Goal: Find specific page/section: Find specific page/section

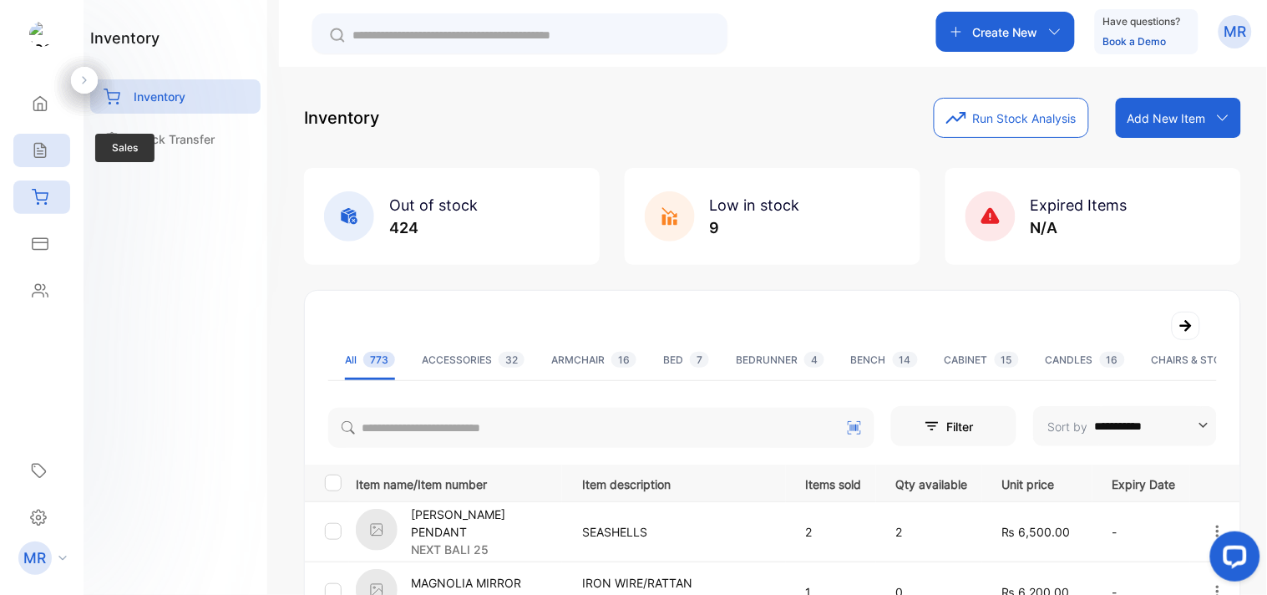
click at [61, 139] on div "Sales" at bounding box center [41, 150] width 57 height 33
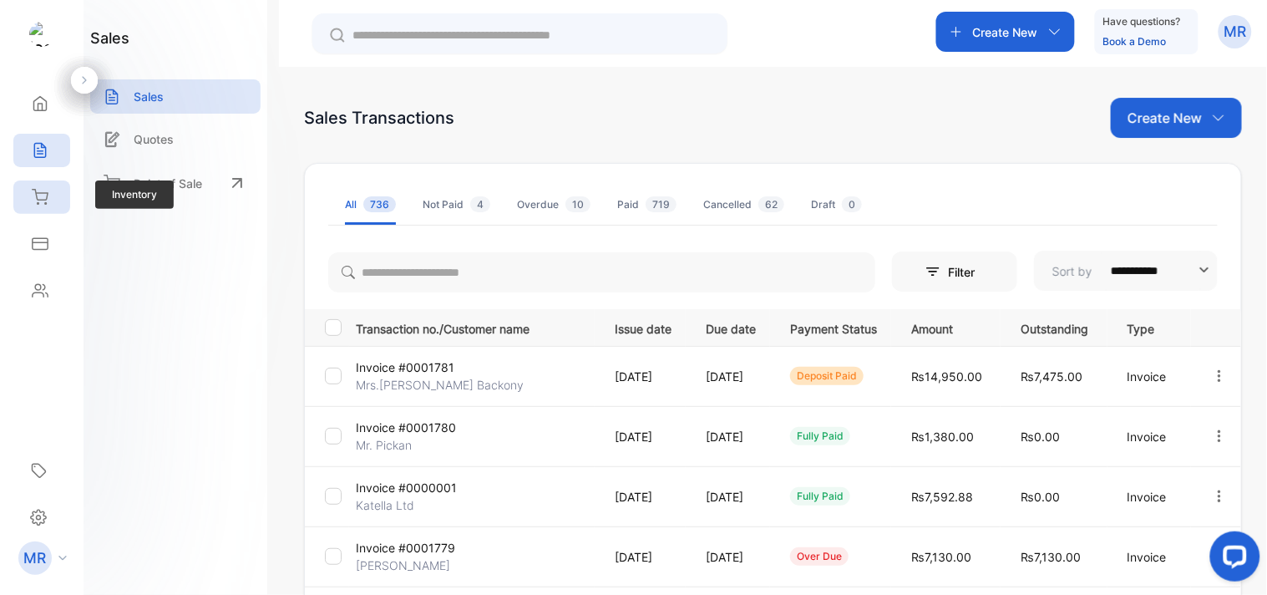
click at [28, 199] on div "Inventory" at bounding box center [38, 197] width 22 height 17
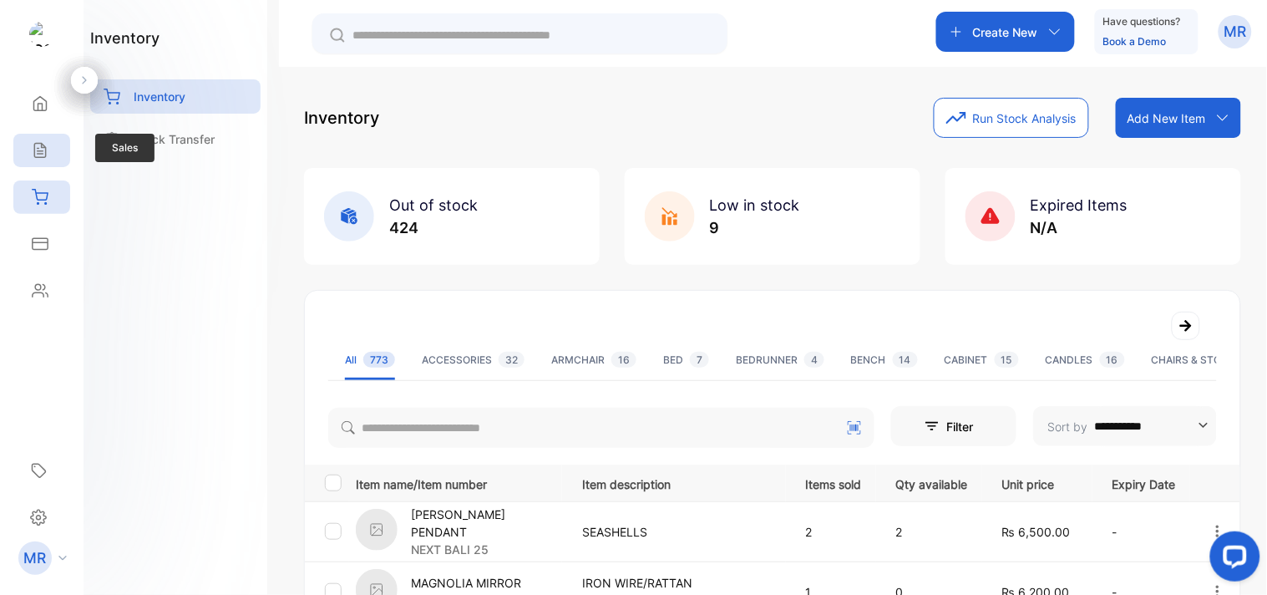
click at [34, 153] on icon at bounding box center [39, 151] width 11 height 14
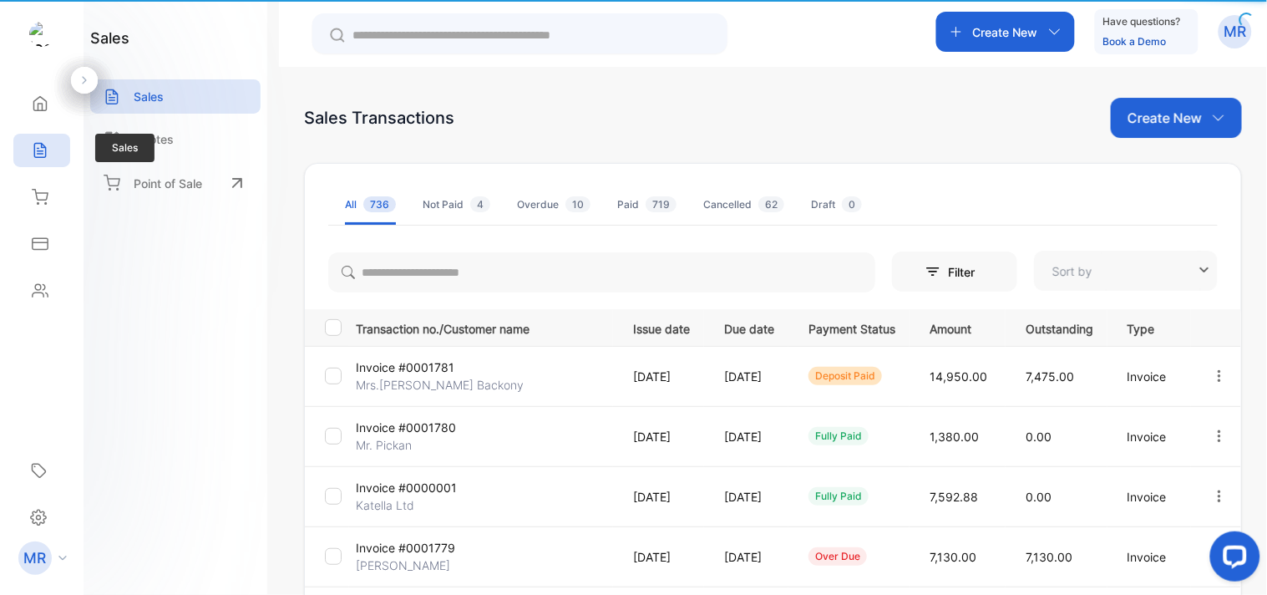
type input "**********"
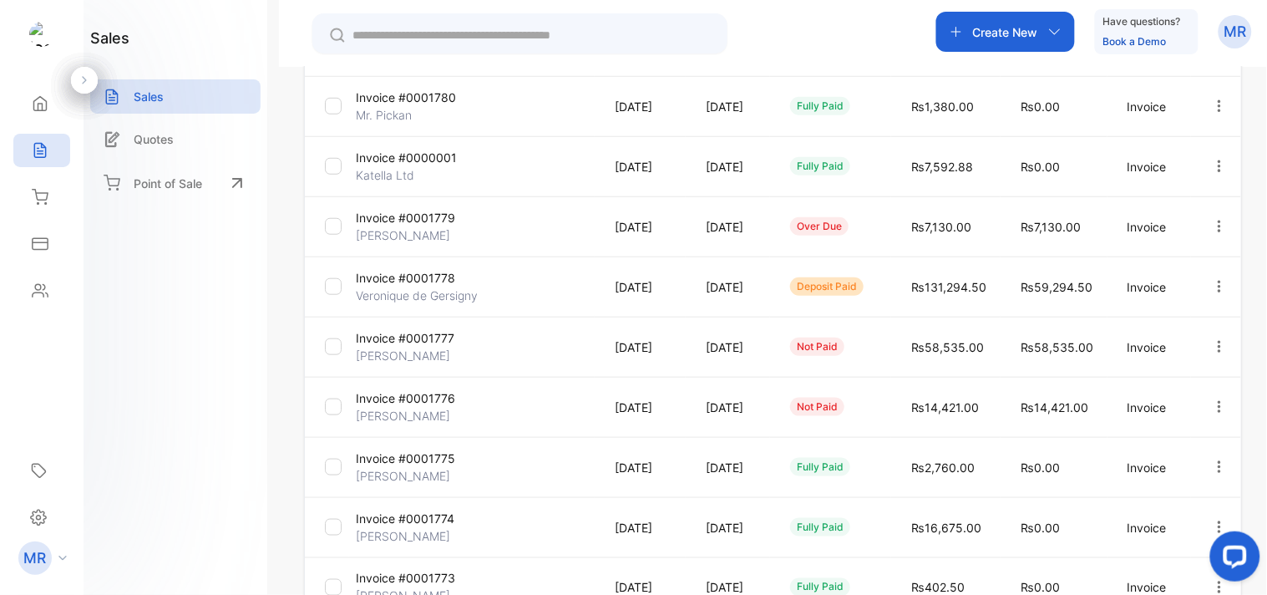
scroll to position [500, 0]
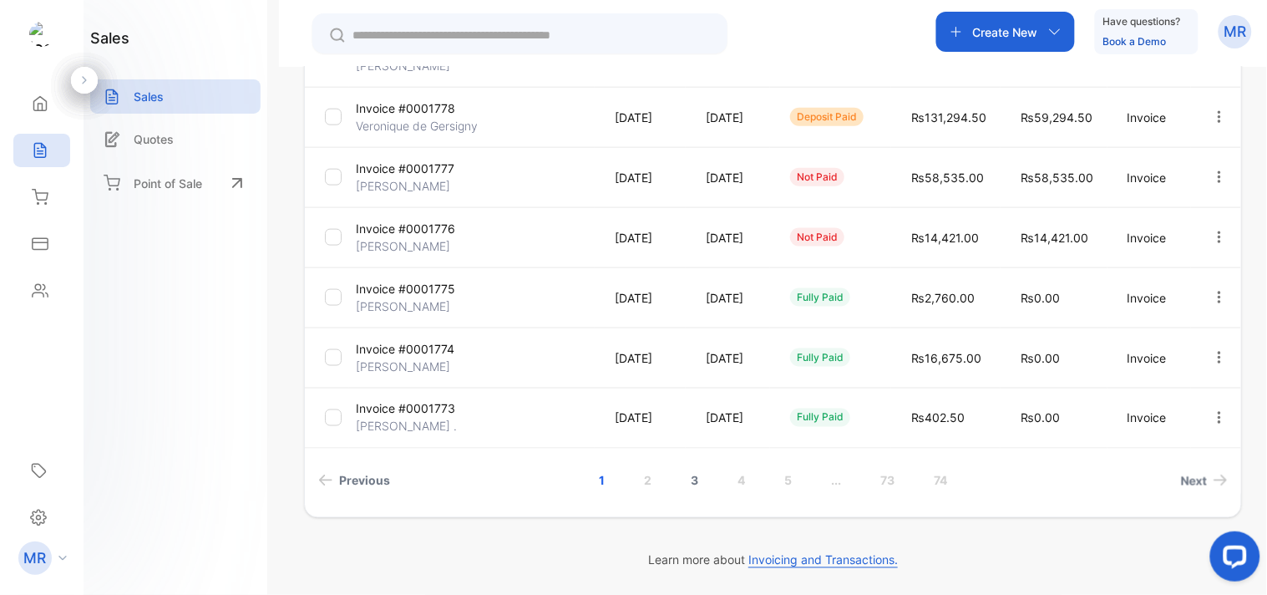
click at [692, 480] on link "3" at bounding box center [695, 480] width 48 height 31
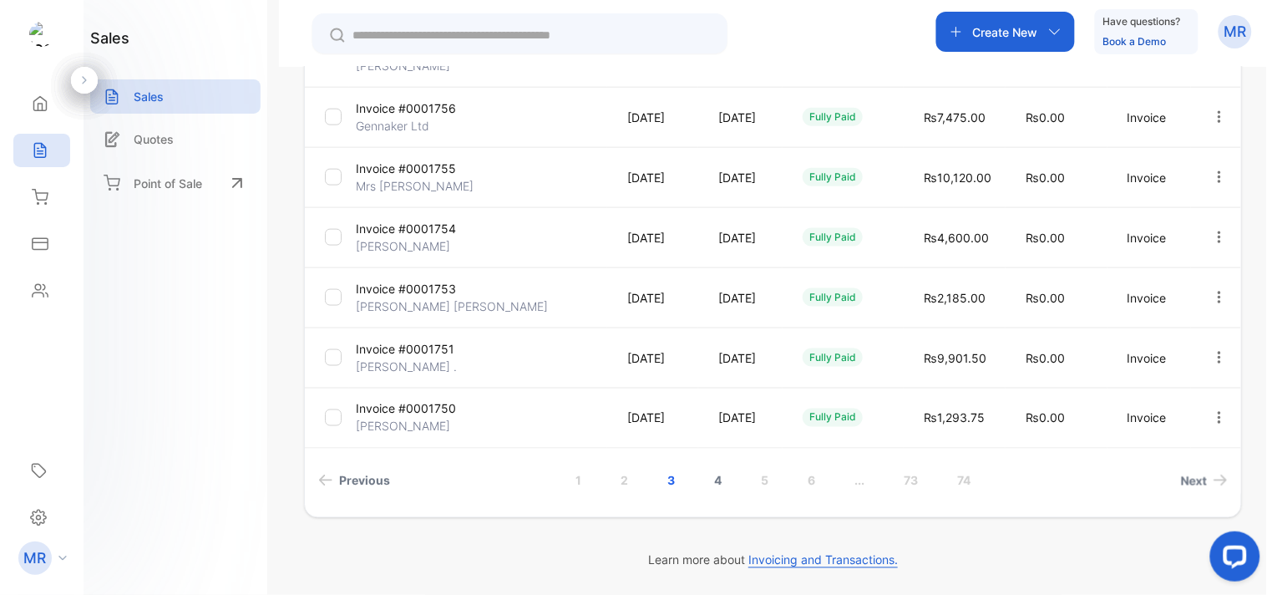
click at [712, 480] on link "4" at bounding box center [718, 480] width 48 height 31
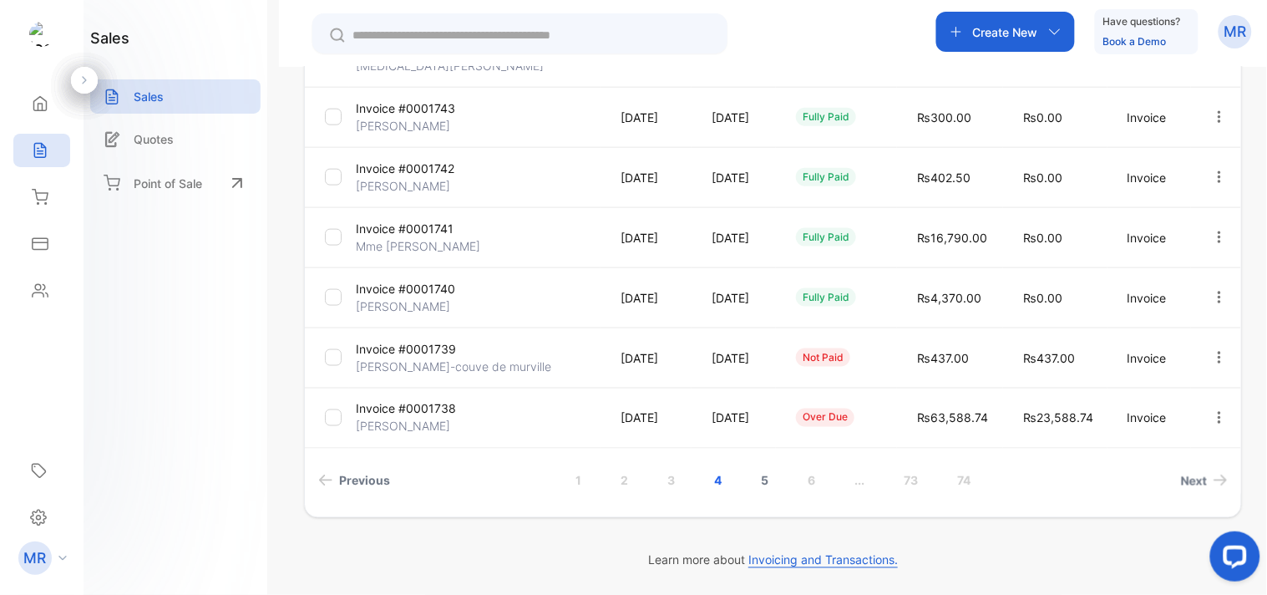
click at [762, 474] on link "5" at bounding box center [765, 480] width 48 height 31
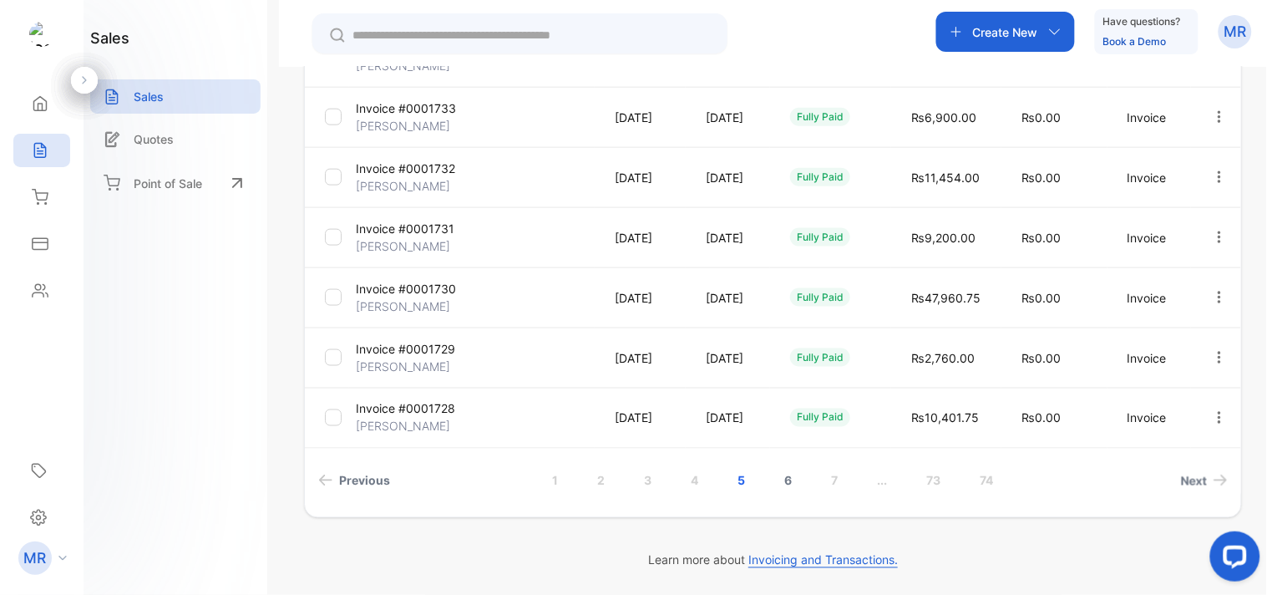
click at [783, 479] on link "6" at bounding box center [789, 480] width 48 height 31
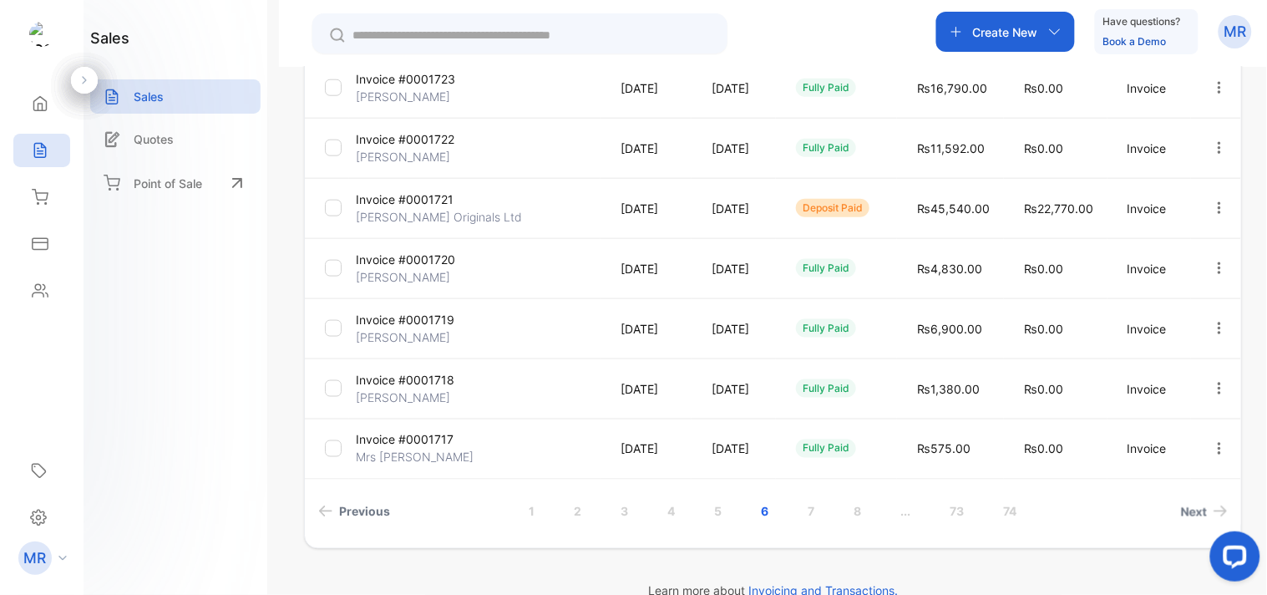
scroll to position [353, 0]
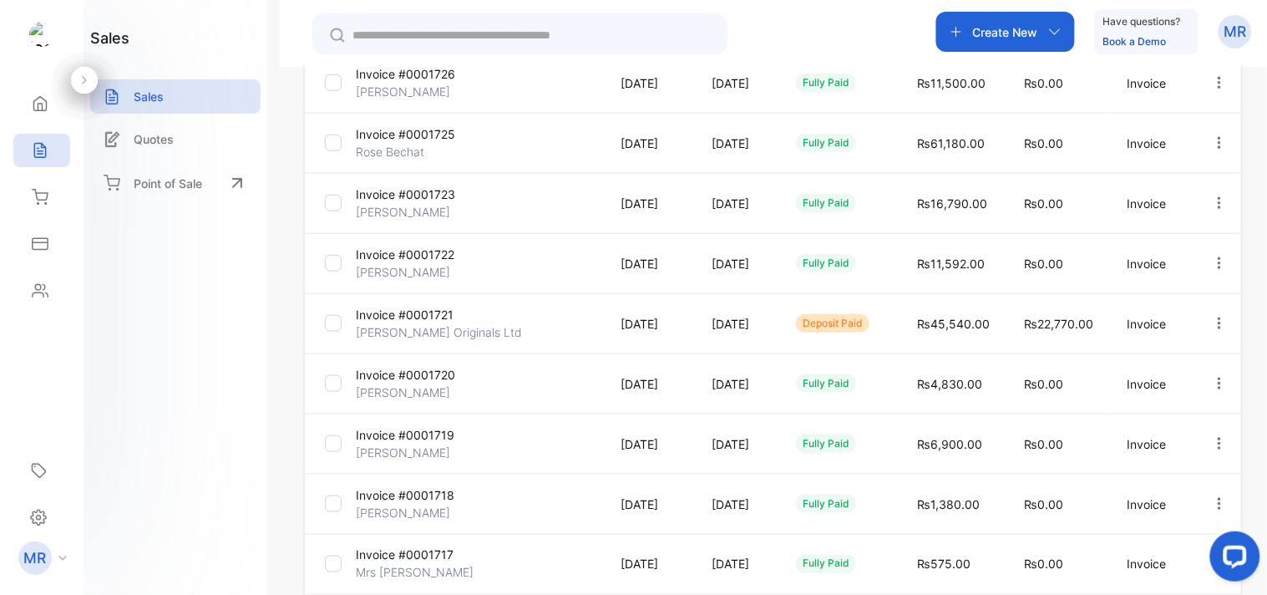
click at [1216, 319] on icon "button" at bounding box center [1219, 323] width 15 height 15
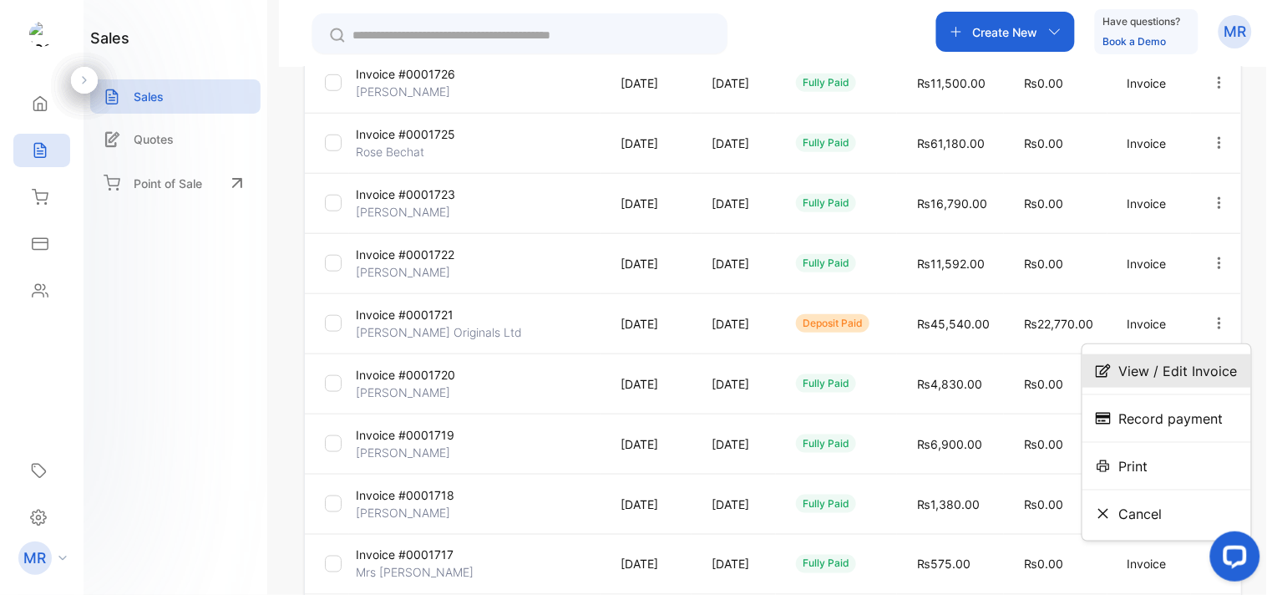
click at [1150, 374] on span "View / Edit Invoice" at bounding box center [1179, 371] width 119 height 20
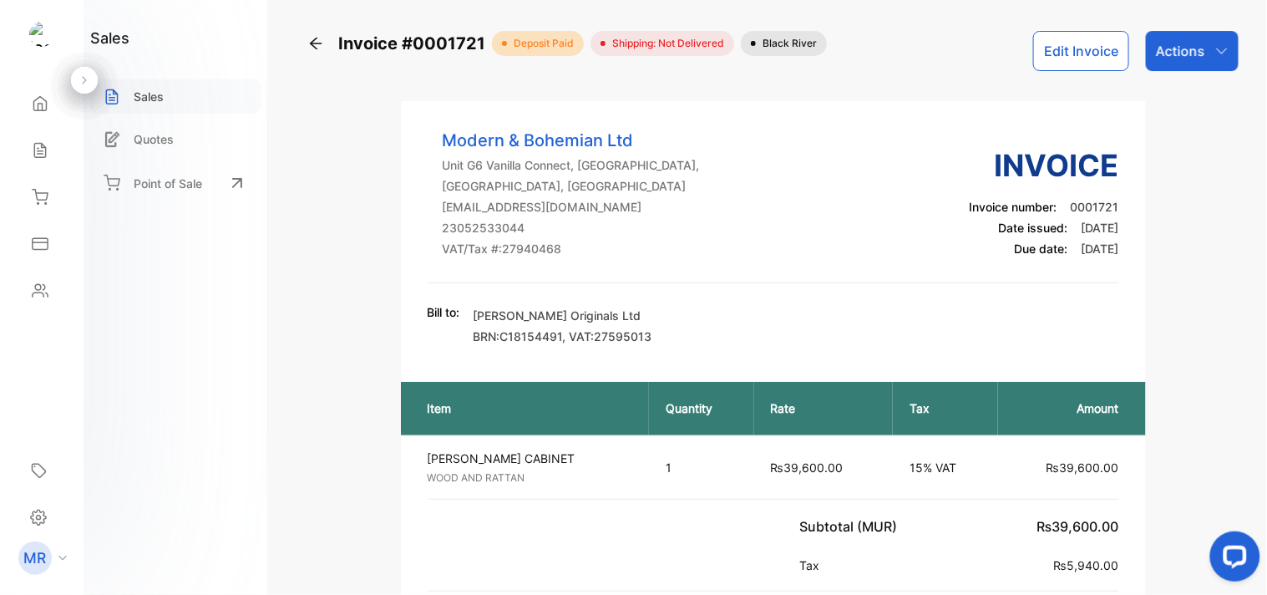
click at [170, 99] on div "Sales" at bounding box center [175, 96] width 170 height 34
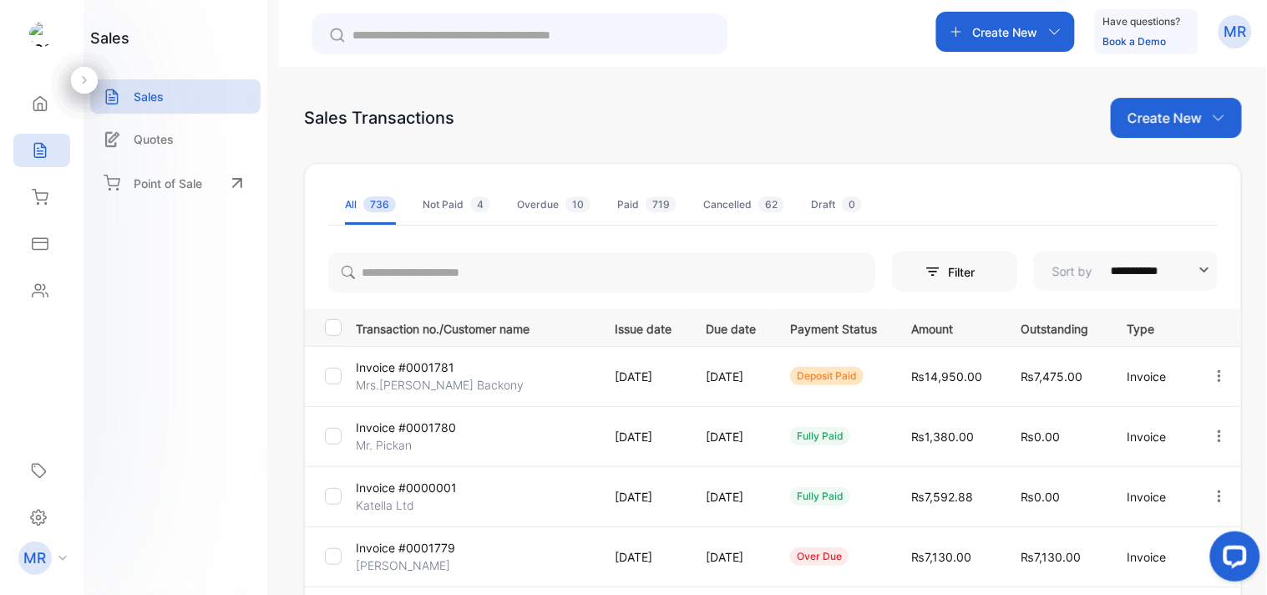
click at [1215, 368] on icon "button" at bounding box center [1219, 375] width 15 height 15
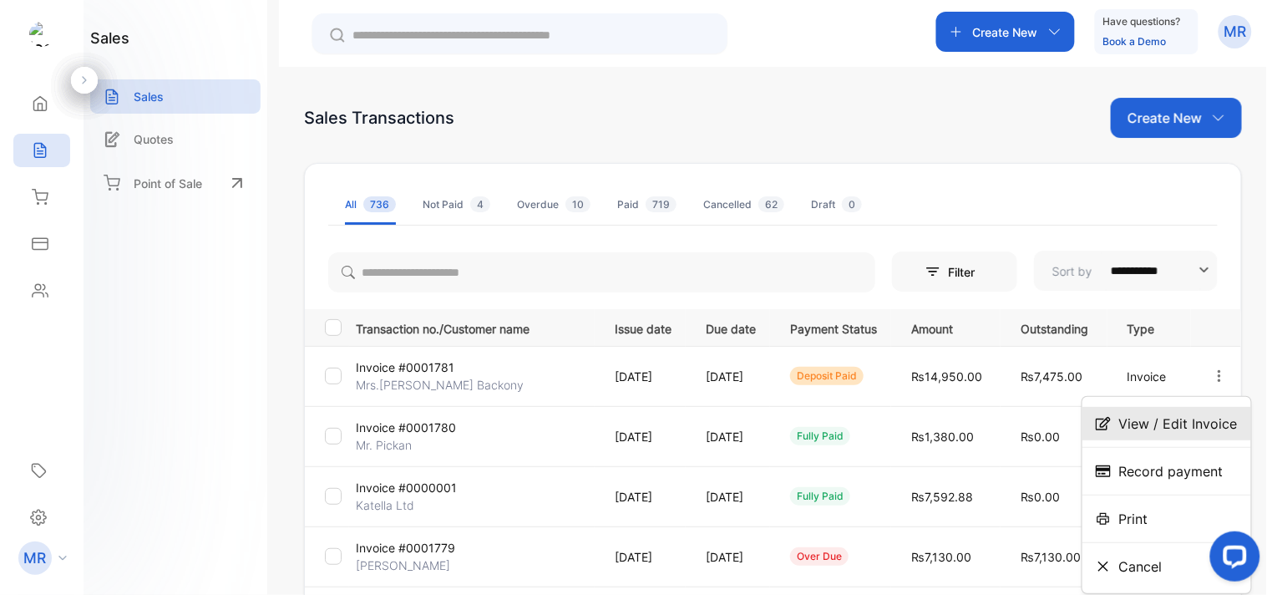
click at [1179, 414] on span "View / Edit Invoice" at bounding box center [1179, 424] width 119 height 20
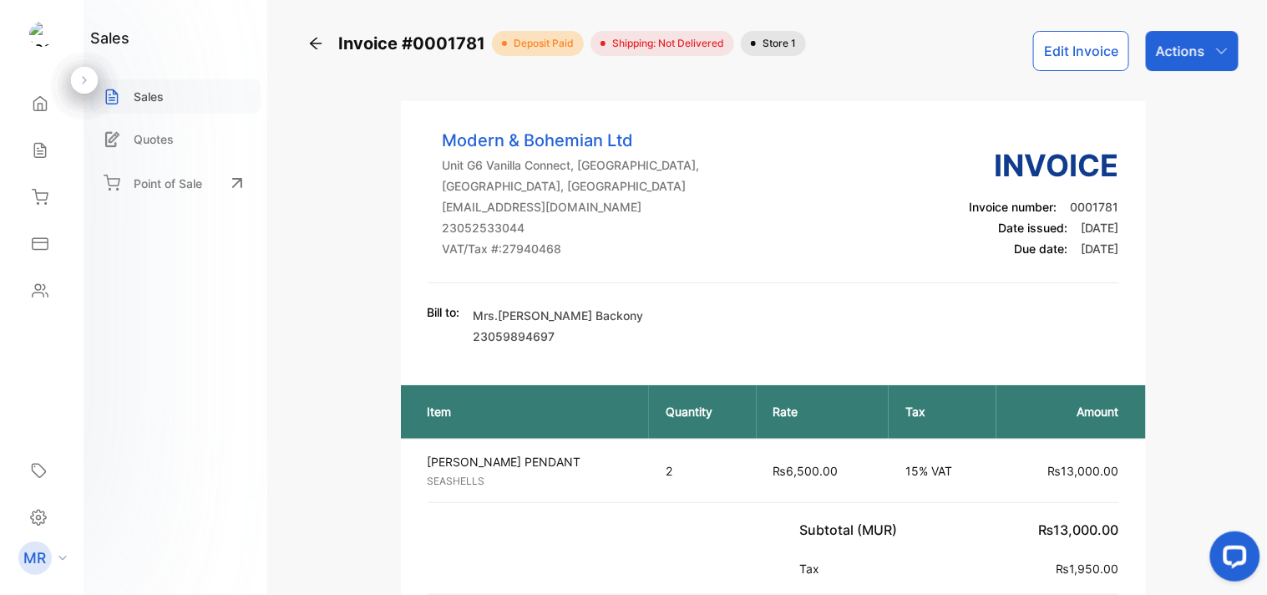
click at [173, 84] on div "Sales" at bounding box center [175, 96] width 170 height 34
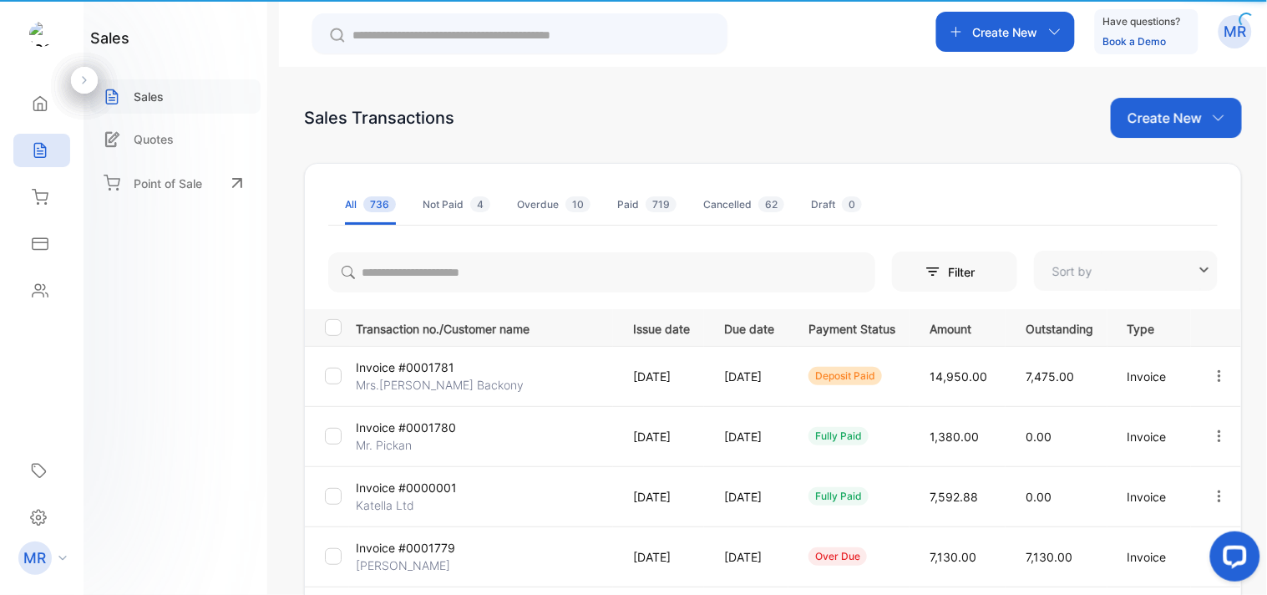
type input "**********"
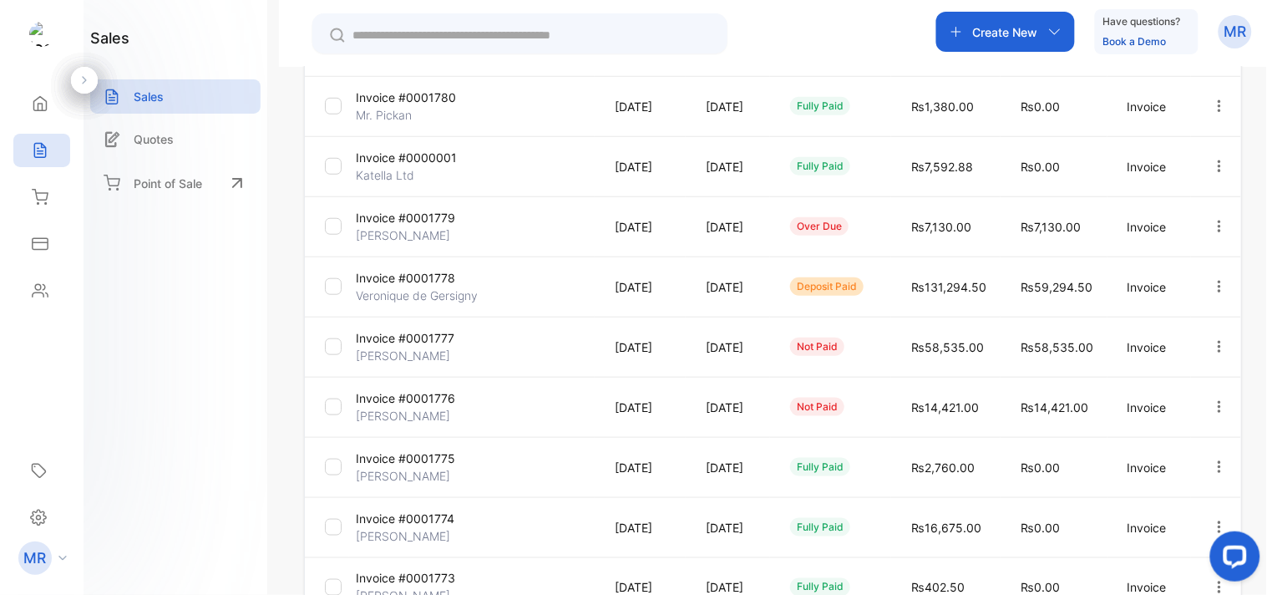
scroll to position [331, 0]
click at [1216, 399] on icon "button" at bounding box center [1219, 406] width 15 height 15
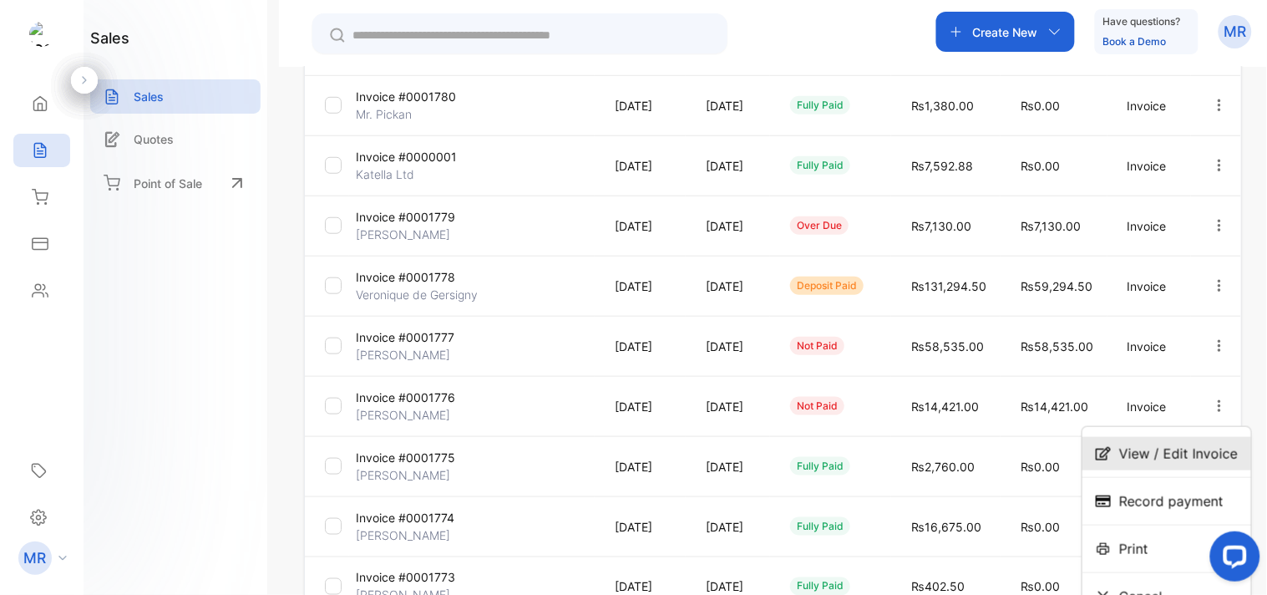
click at [1181, 444] on span "View / Edit Invoice" at bounding box center [1179, 454] width 119 height 20
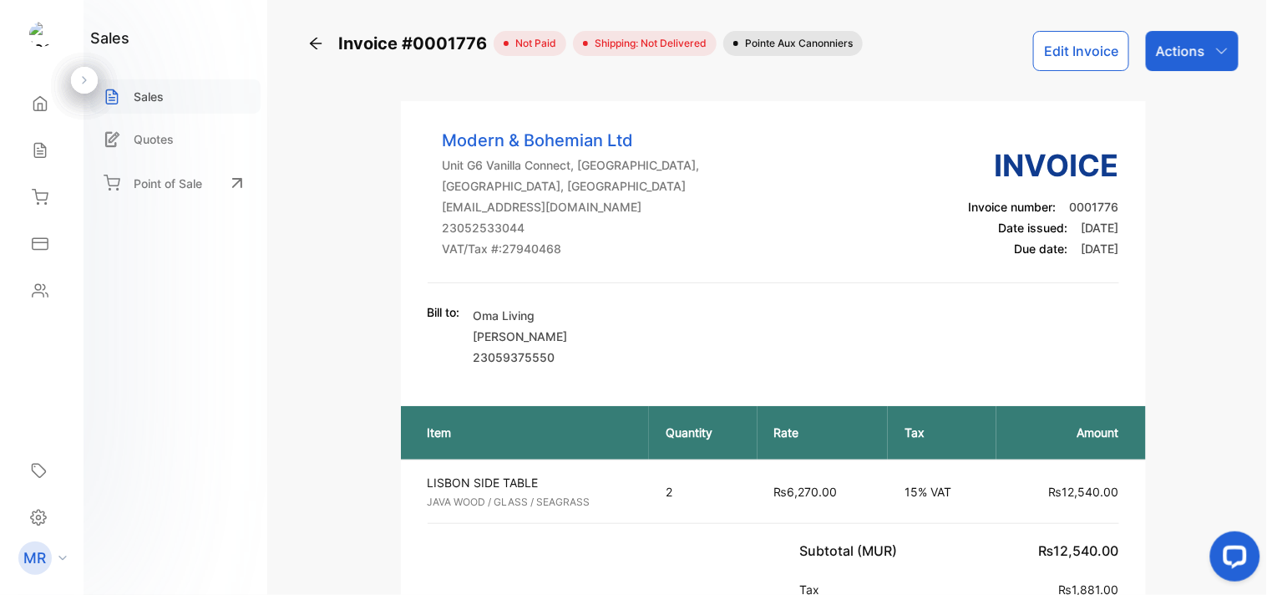
click at [159, 98] on p "Sales" at bounding box center [149, 97] width 30 height 18
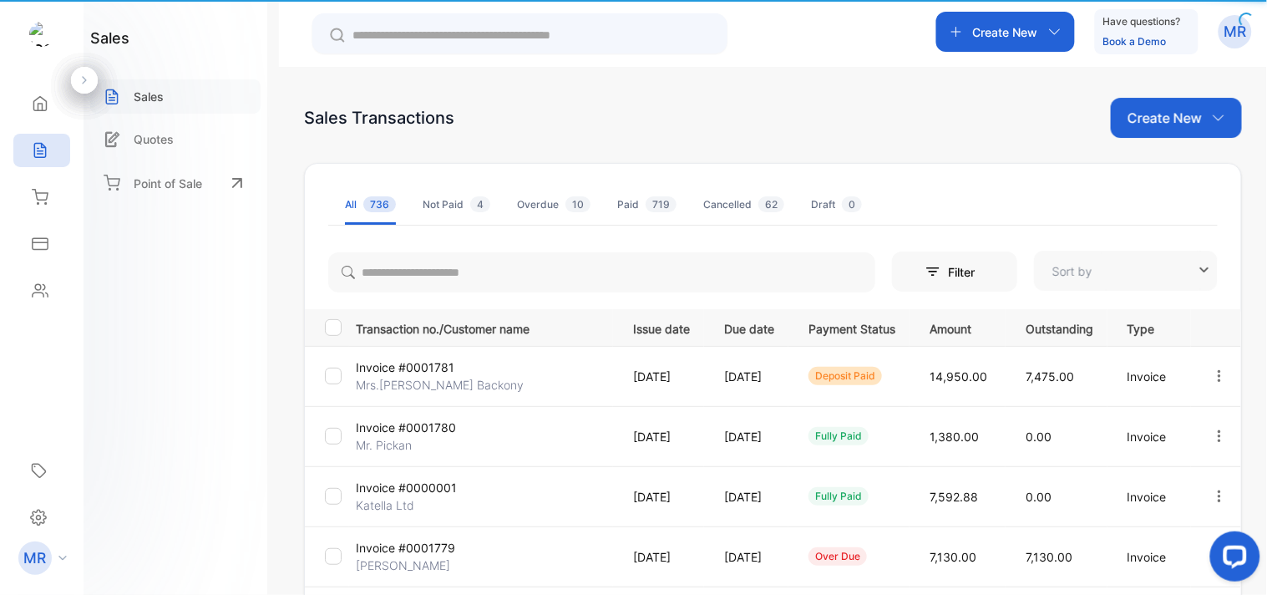
type input "**********"
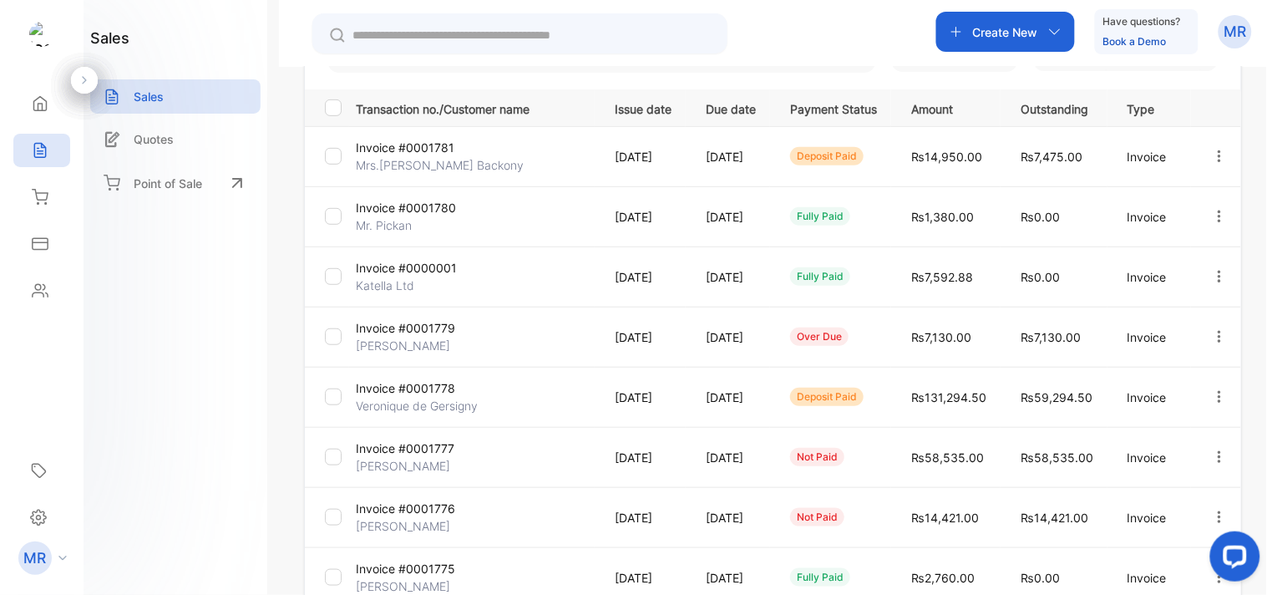
scroll to position [223, 0]
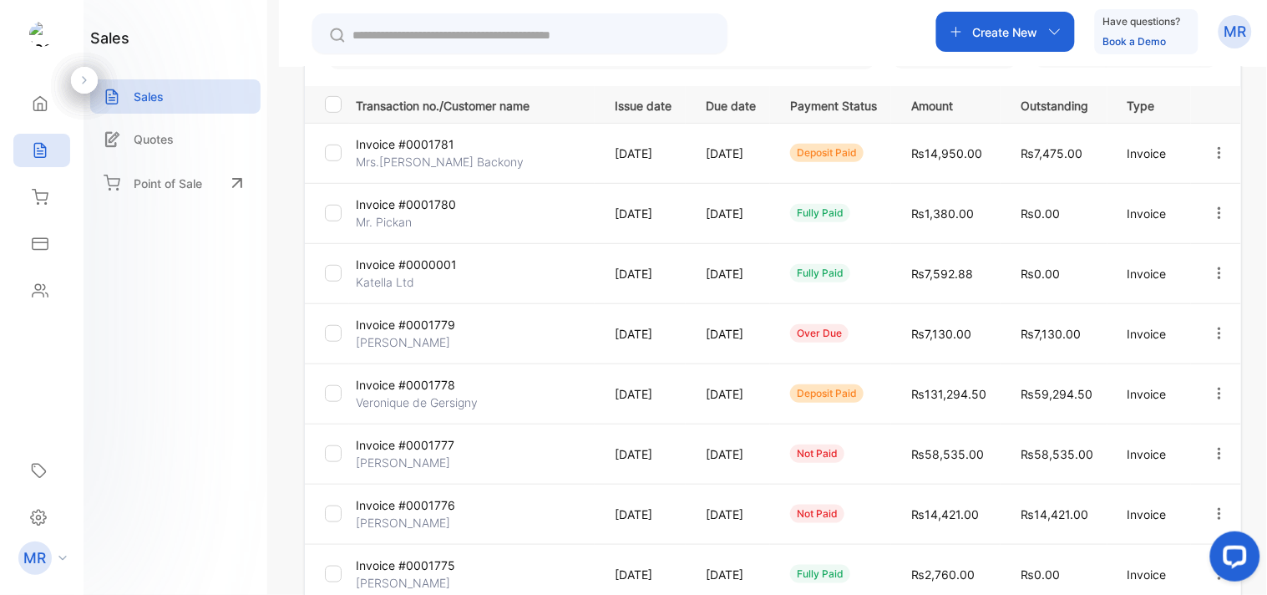
click at [1215, 329] on icon "button" at bounding box center [1219, 333] width 15 height 15
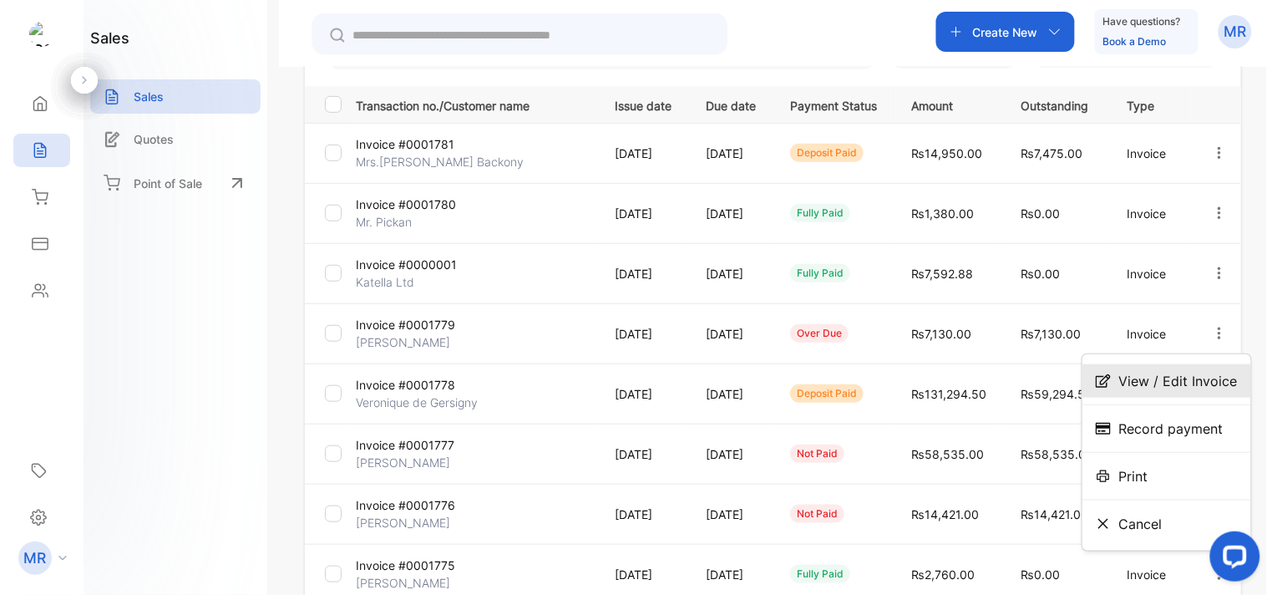
click at [1197, 373] on span "View / Edit Invoice" at bounding box center [1179, 381] width 119 height 20
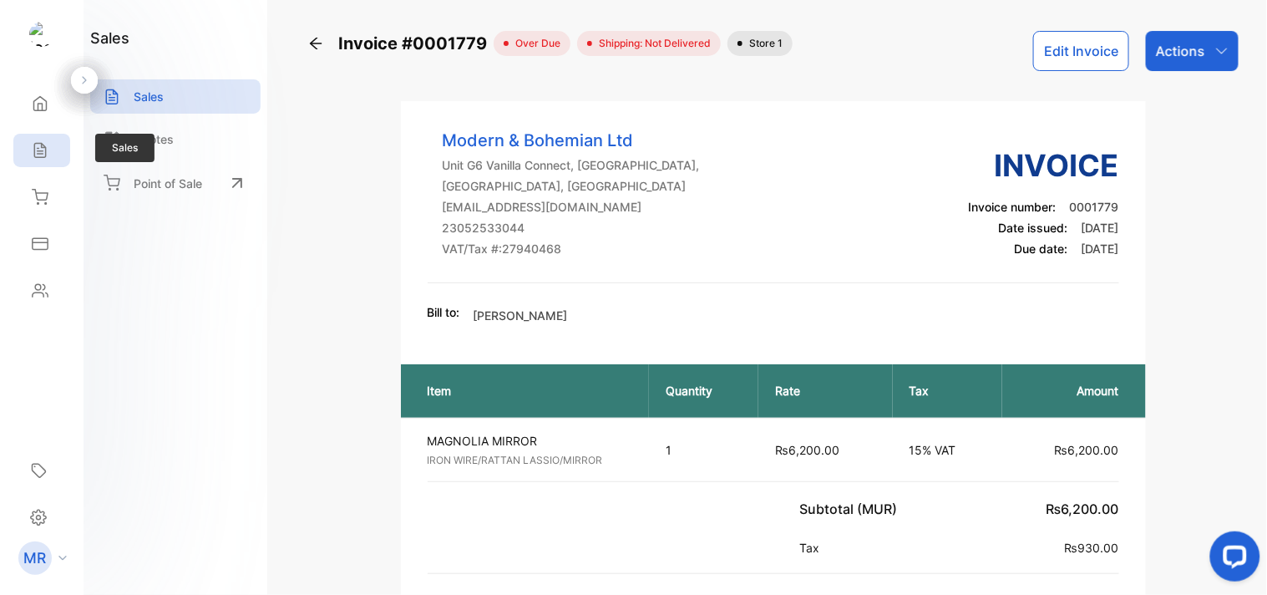
click at [43, 155] on icon at bounding box center [40, 150] width 17 height 17
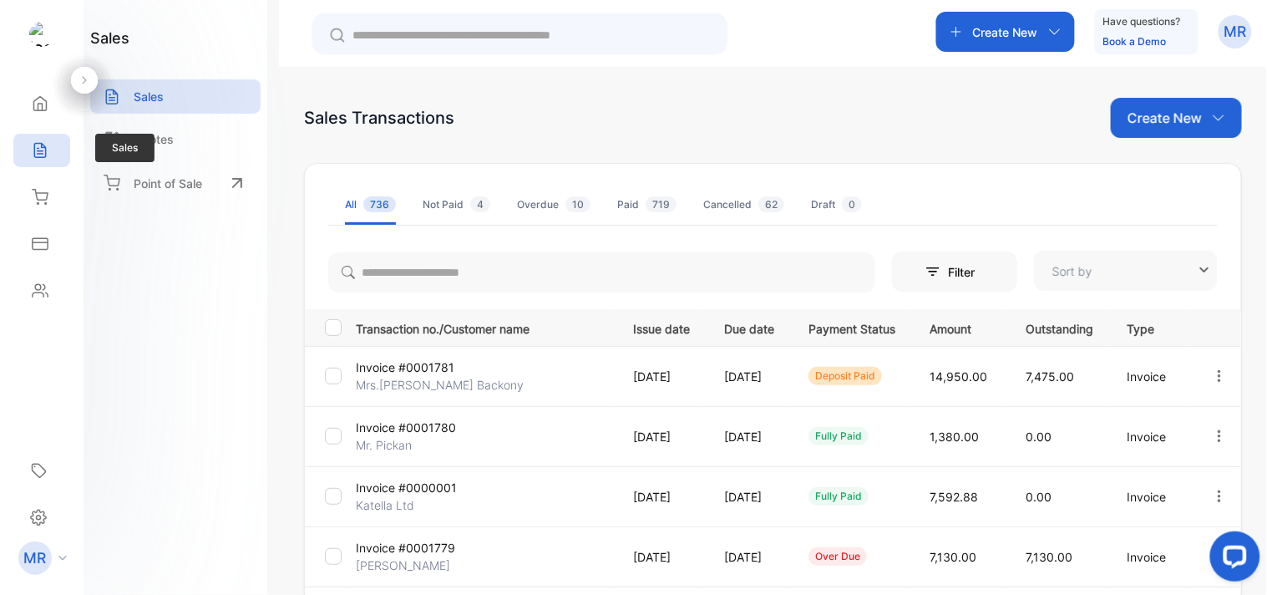
type input "**********"
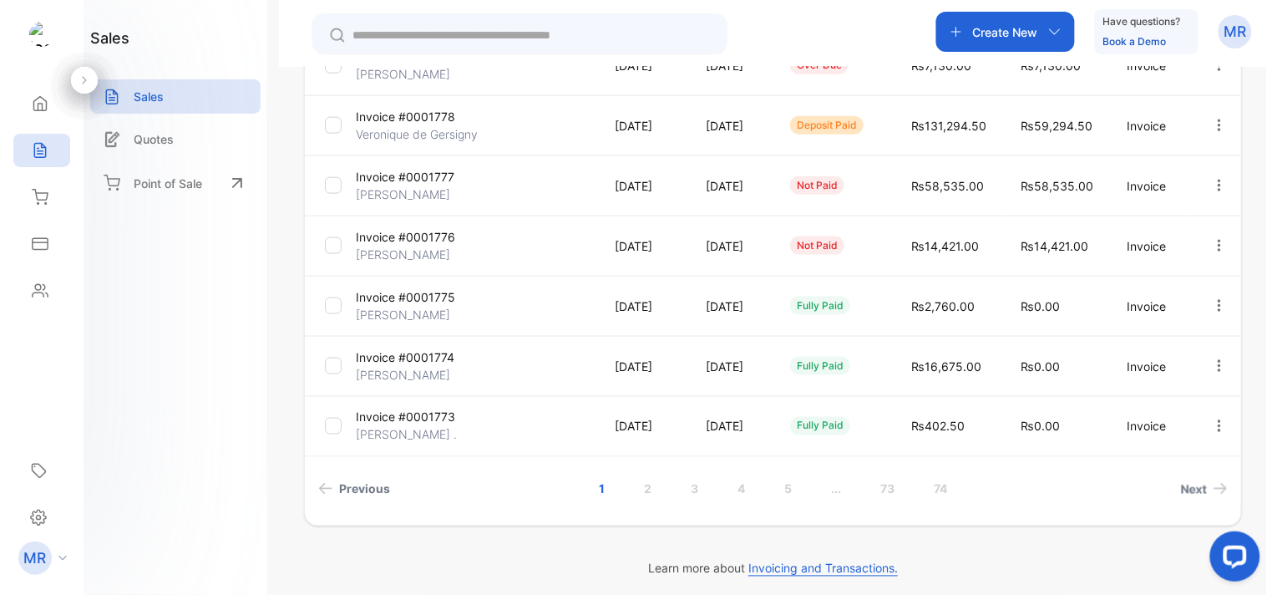
scroll to position [493, 0]
click at [647, 486] on link "2" at bounding box center [648, 487] width 48 height 31
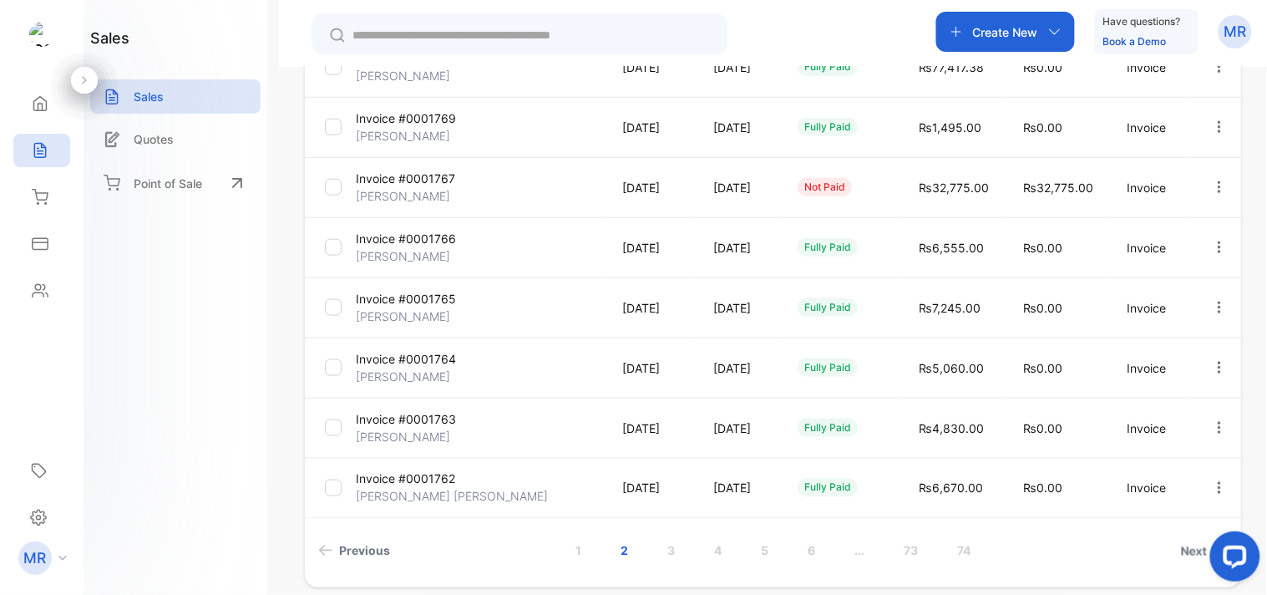
scroll to position [500, 0]
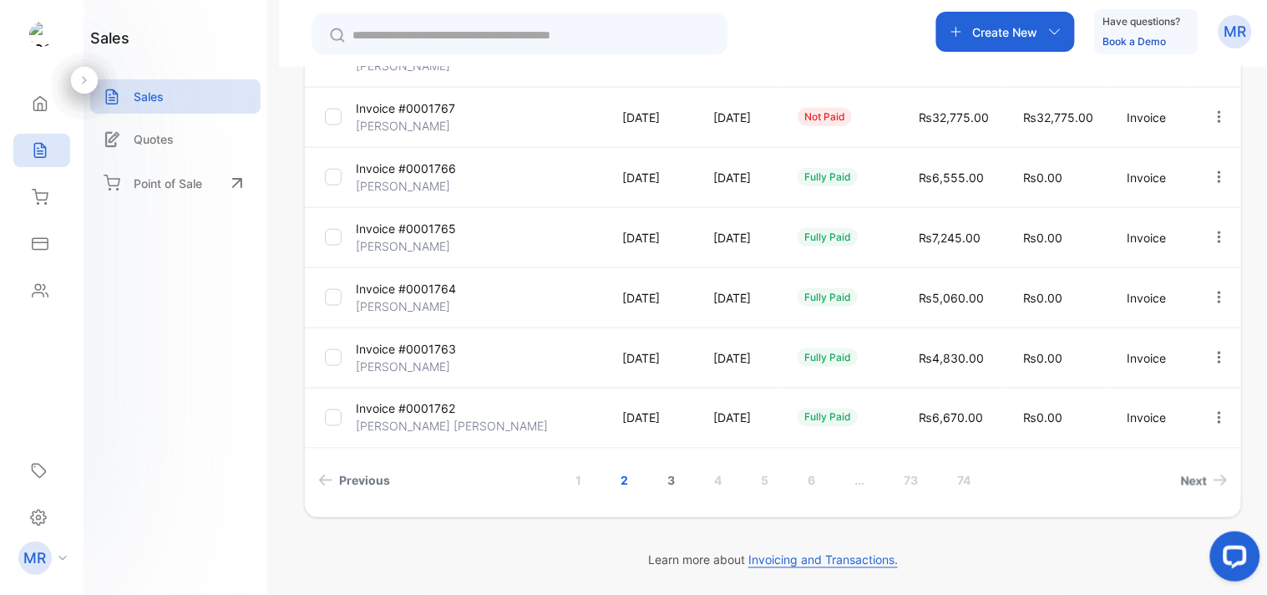
click at [658, 480] on link "3" at bounding box center [671, 480] width 48 height 31
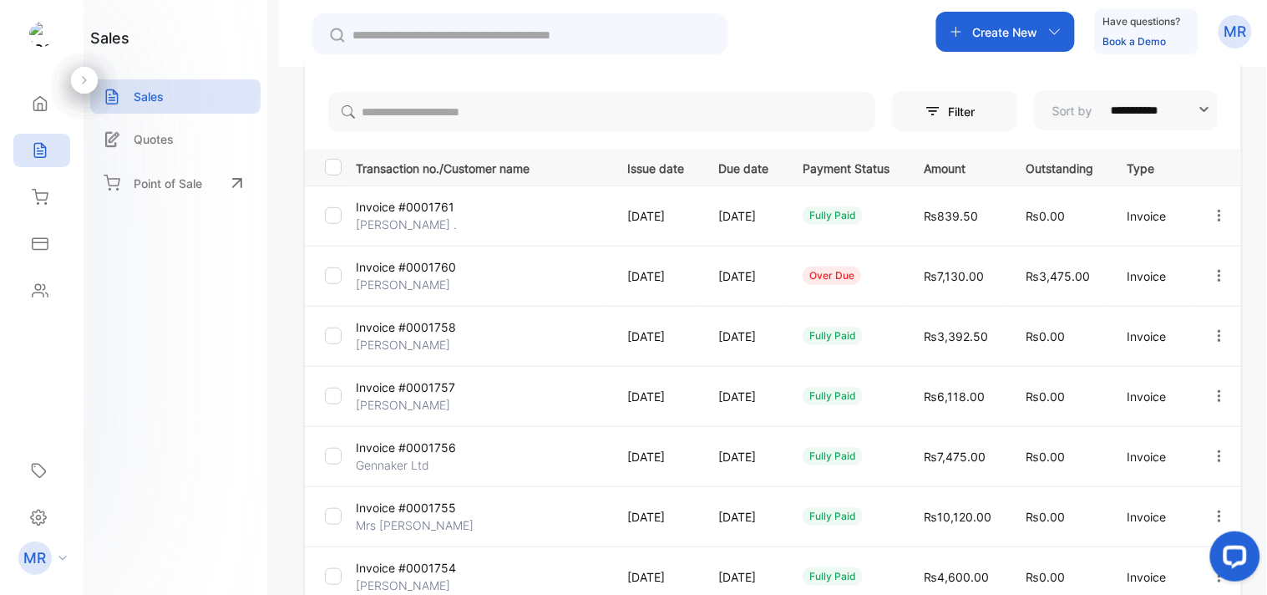
scroll to position [160, 0]
click at [1218, 272] on icon "button" at bounding box center [1219, 276] width 3 height 12
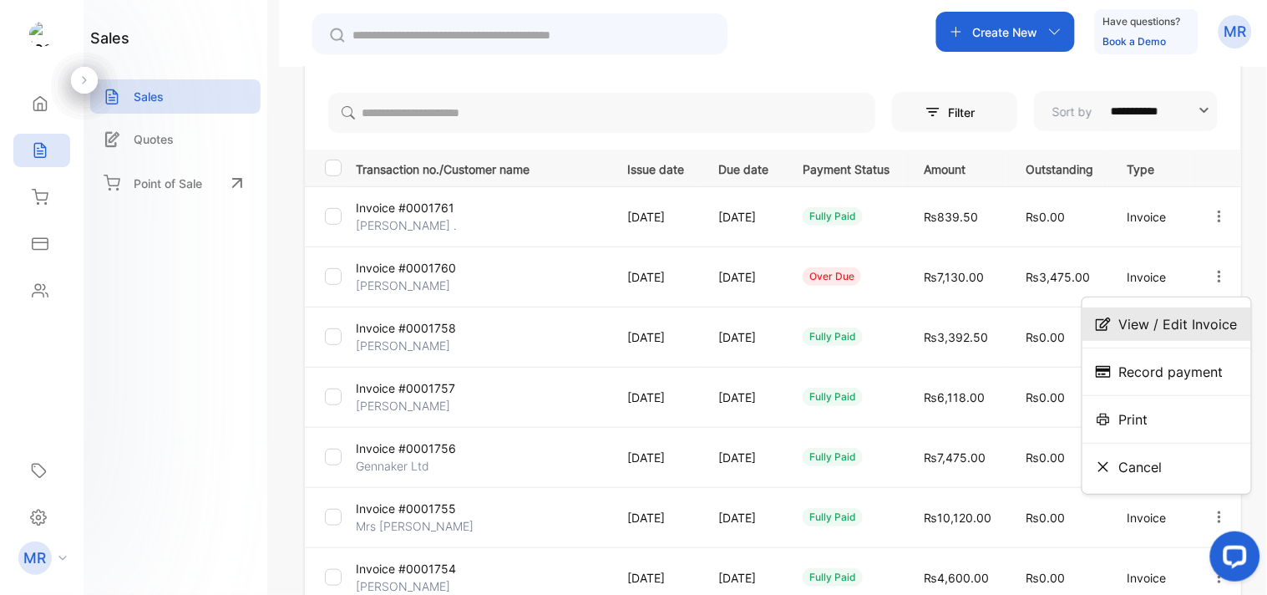
click at [1195, 324] on span "View / Edit Invoice" at bounding box center [1179, 324] width 119 height 20
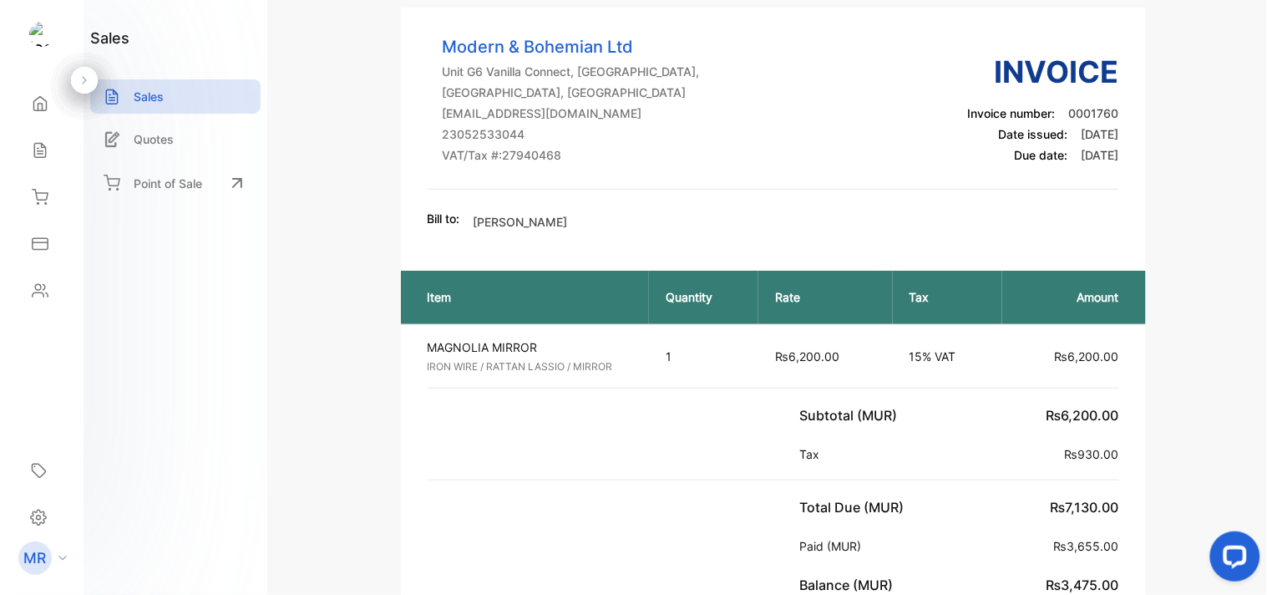
scroll to position [85, 0]
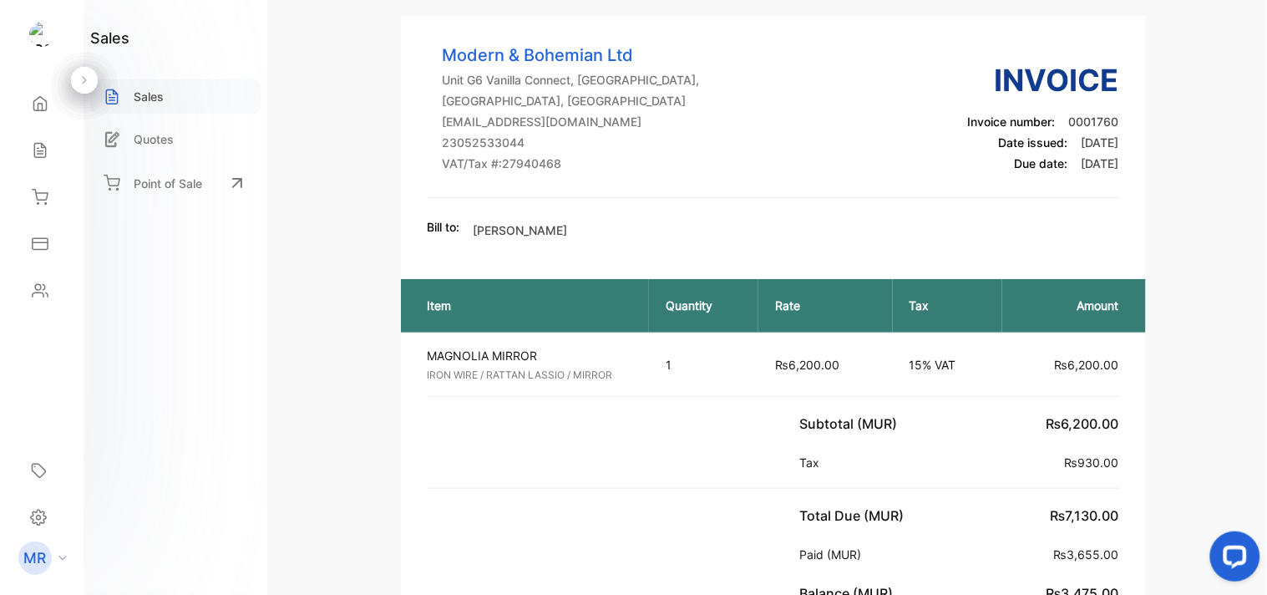
click at [149, 94] on p "Sales" at bounding box center [149, 97] width 30 height 18
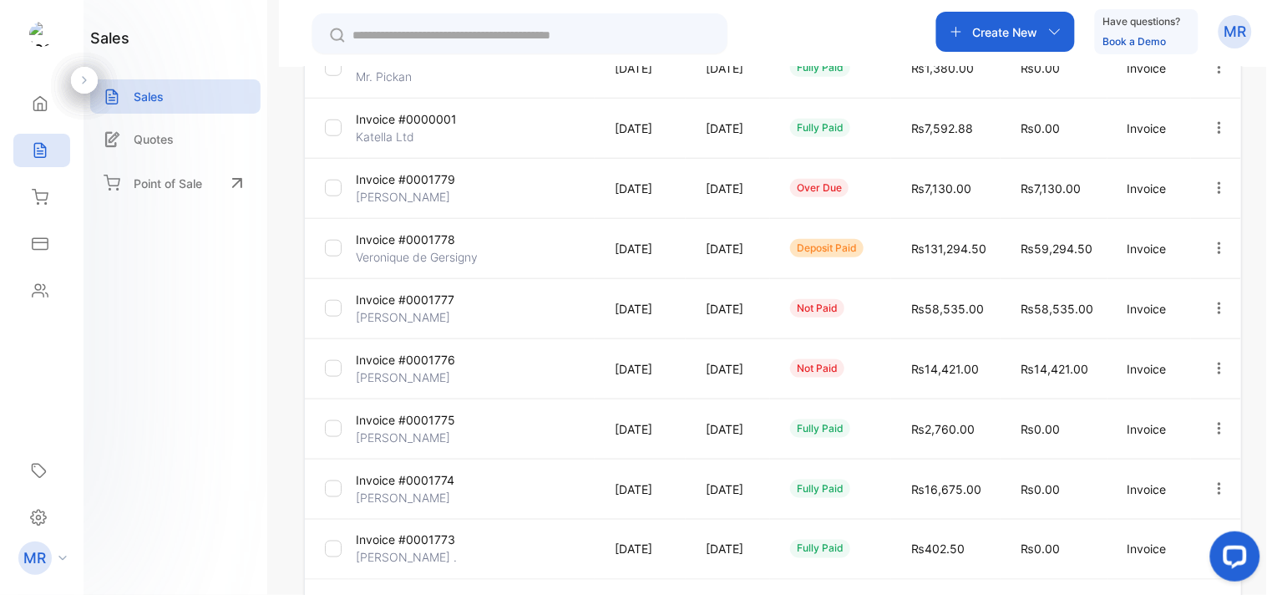
scroll to position [500, 0]
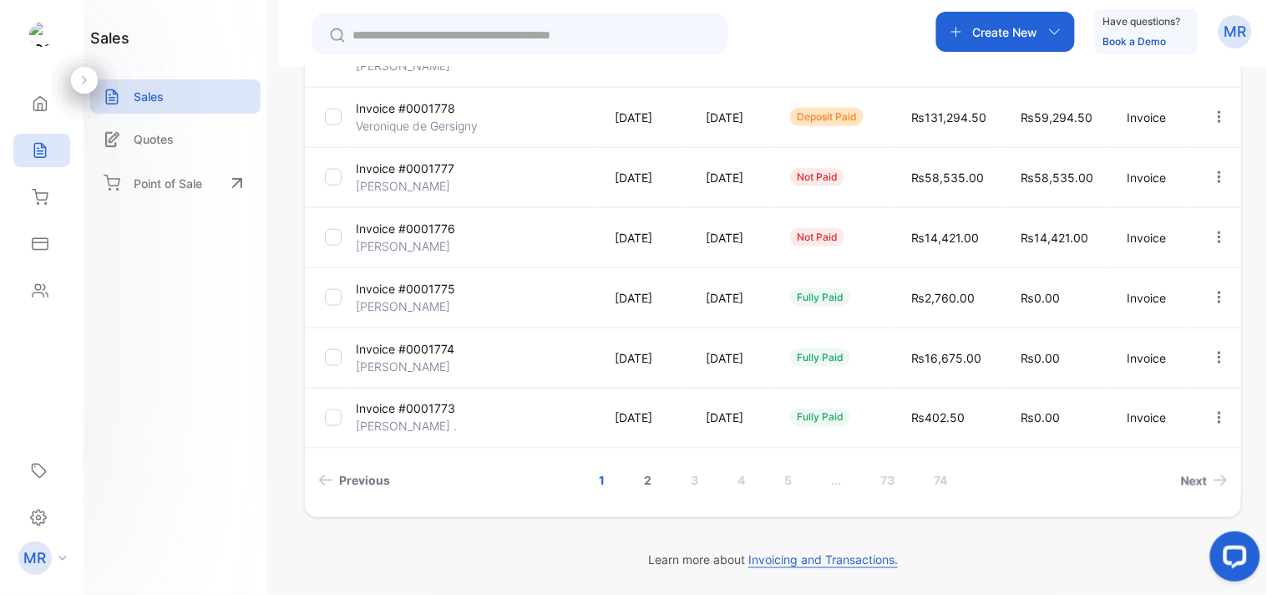
click at [640, 479] on link "2" at bounding box center [648, 480] width 48 height 31
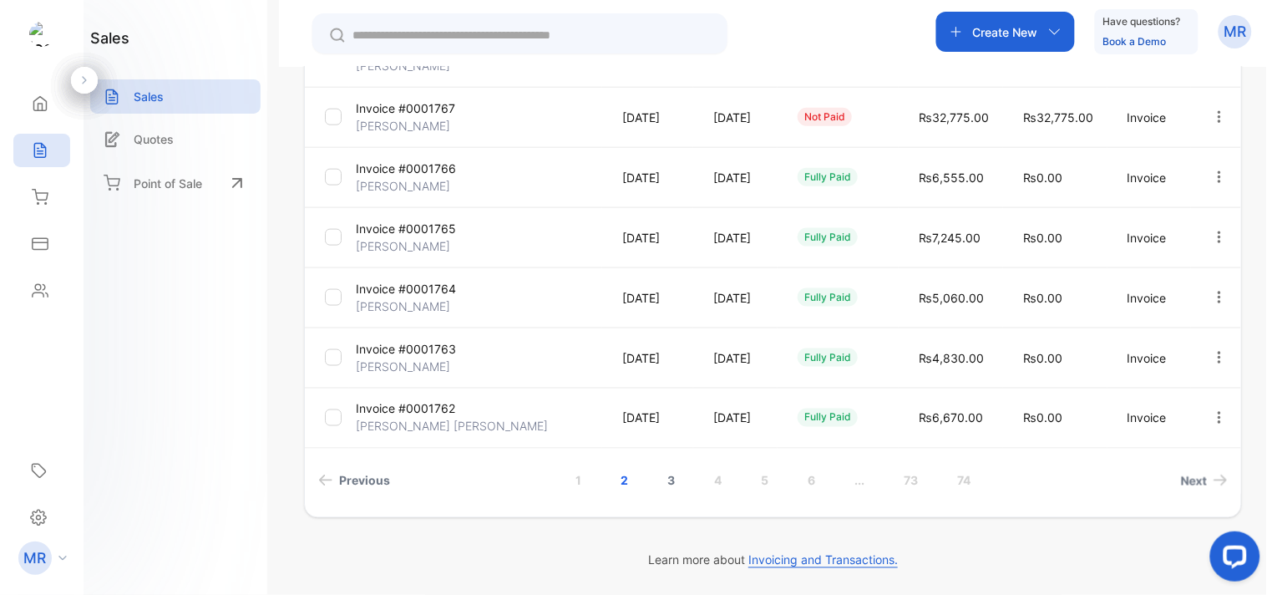
click at [672, 474] on link "3" at bounding box center [671, 480] width 48 height 31
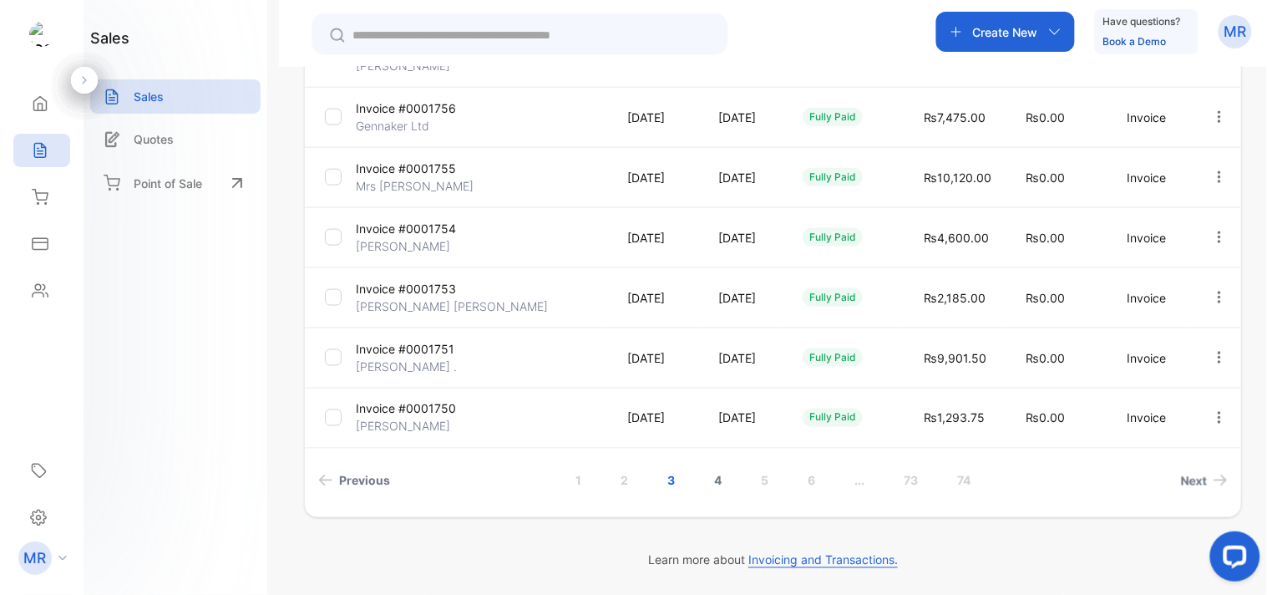
click at [715, 478] on link "4" at bounding box center [718, 480] width 48 height 31
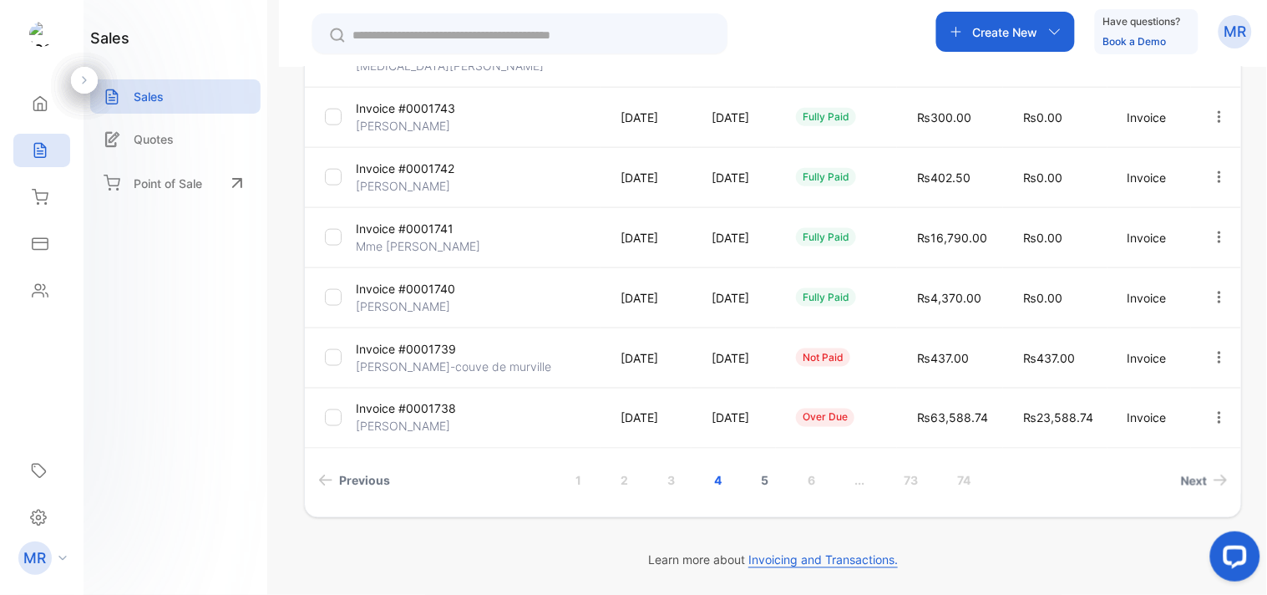
click at [762, 476] on link "5" at bounding box center [765, 480] width 48 height 31
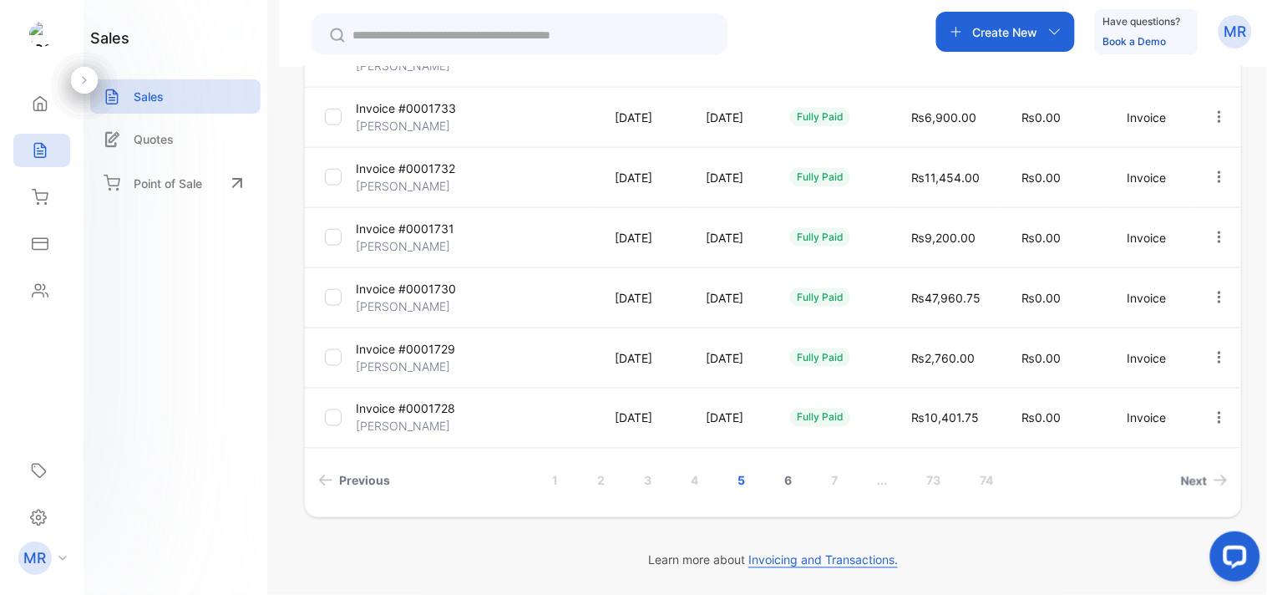
click at [779, 469] on link "6" at bounding box center [789, 480] width 48 height 31
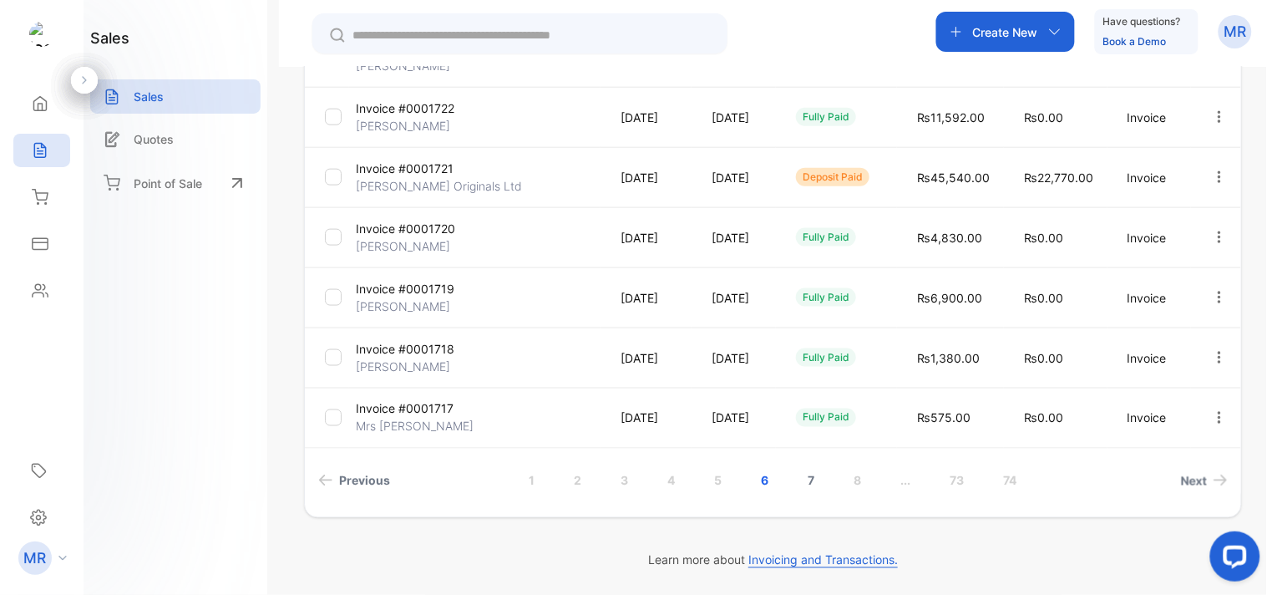
click at [807, 479] on link "7" at bounding box center [812, 480] width 47 height 31
click at [813, 477] on link "8" at bounding box center [813, 480] width 48 height 31
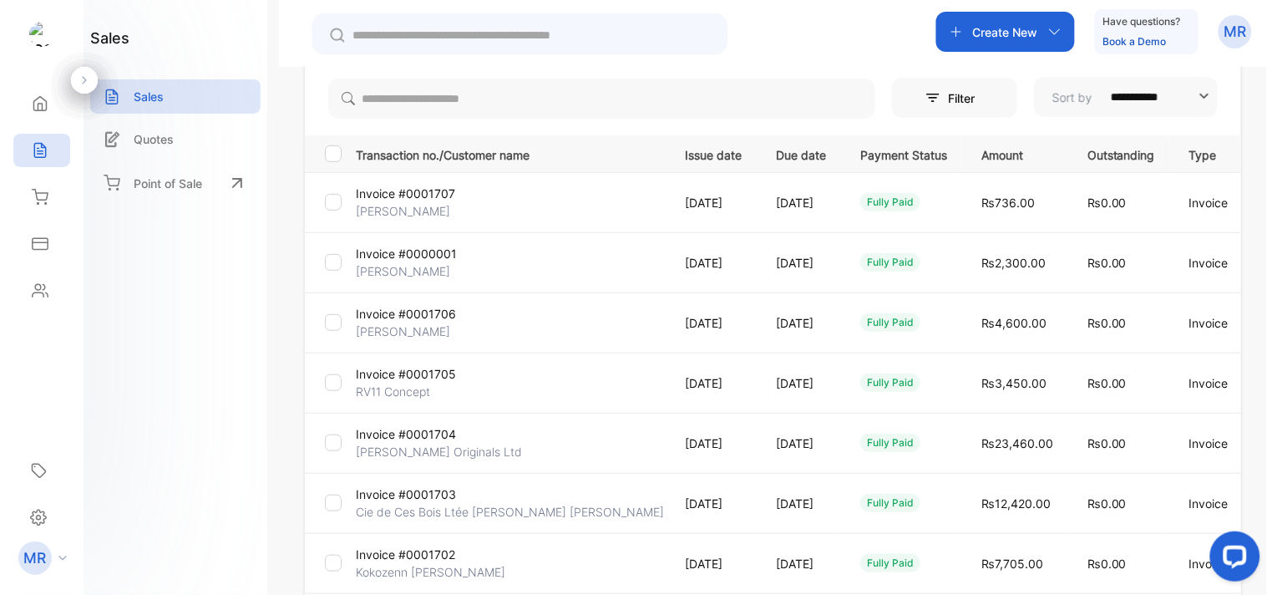
scroll to position [132, 0]
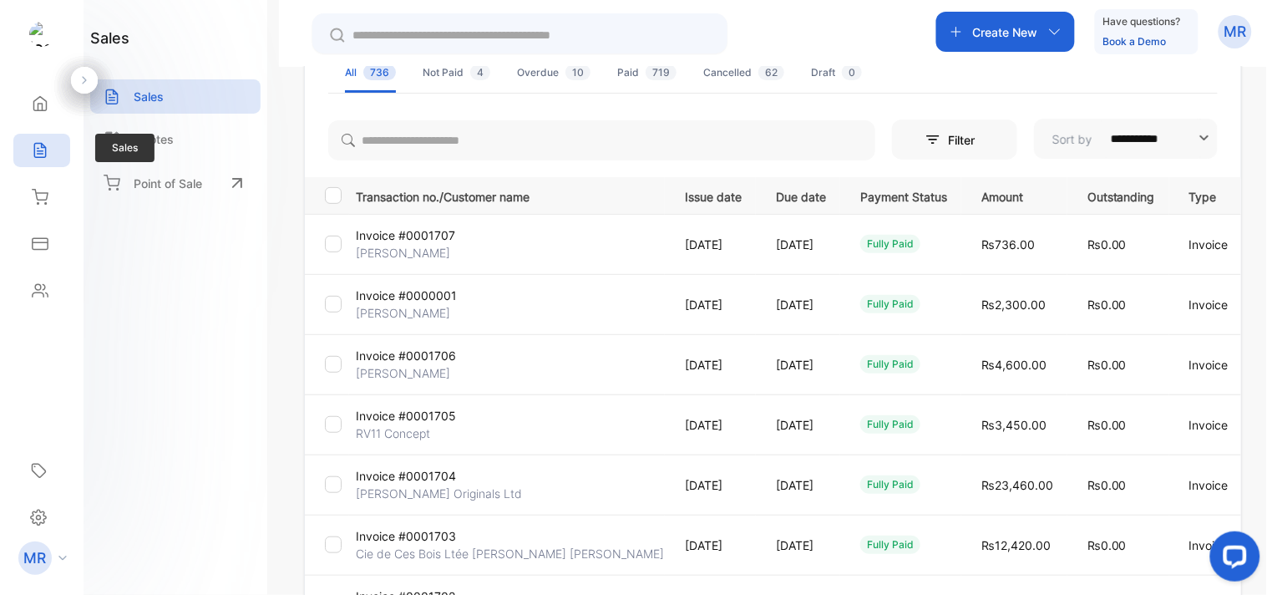
click at [40, 151] on icon at bounding box center [39, 151] width 11 height 14
click at [162, 94] on p "Sales" at bounding box center [149, 97] width 30 height 18
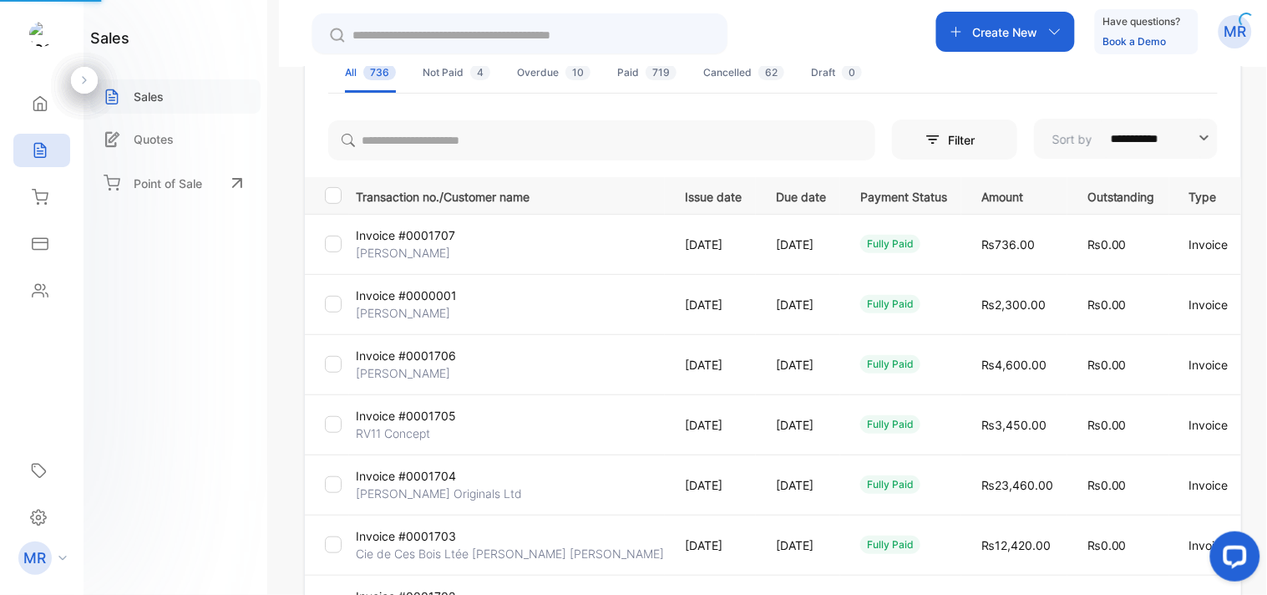
click at [162, 94] on p "Sales" at bounding box center [149, 97] width 30 height 18
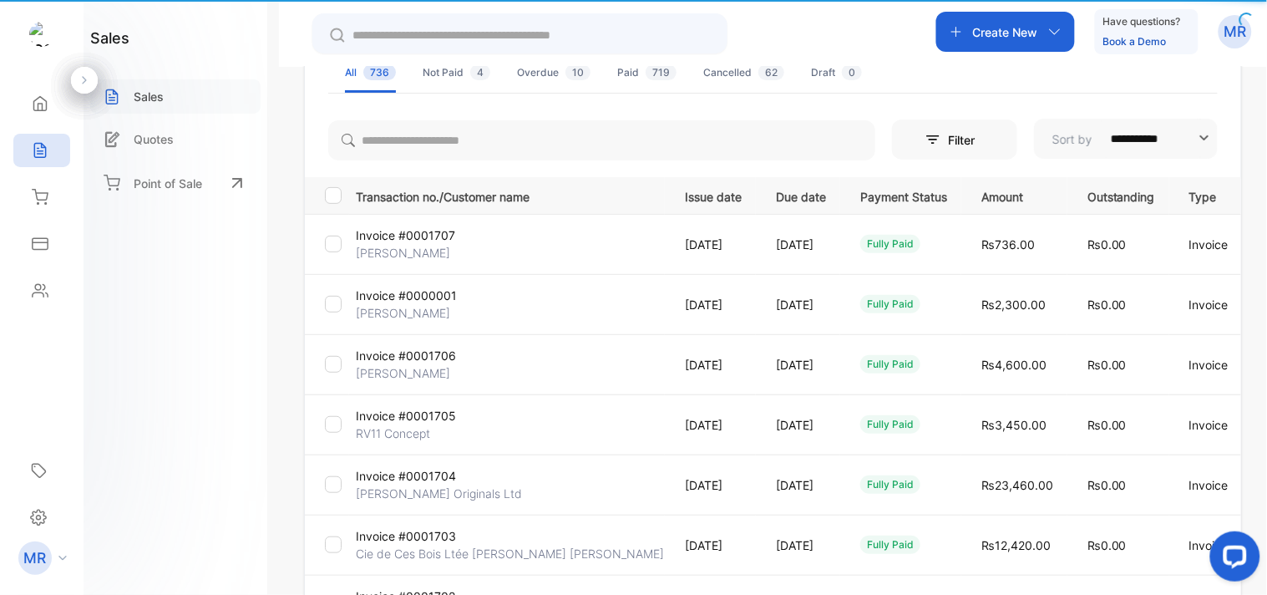
click at [162, 94] on p "Sales" at bounding box center [149, 97] width 30 height 18
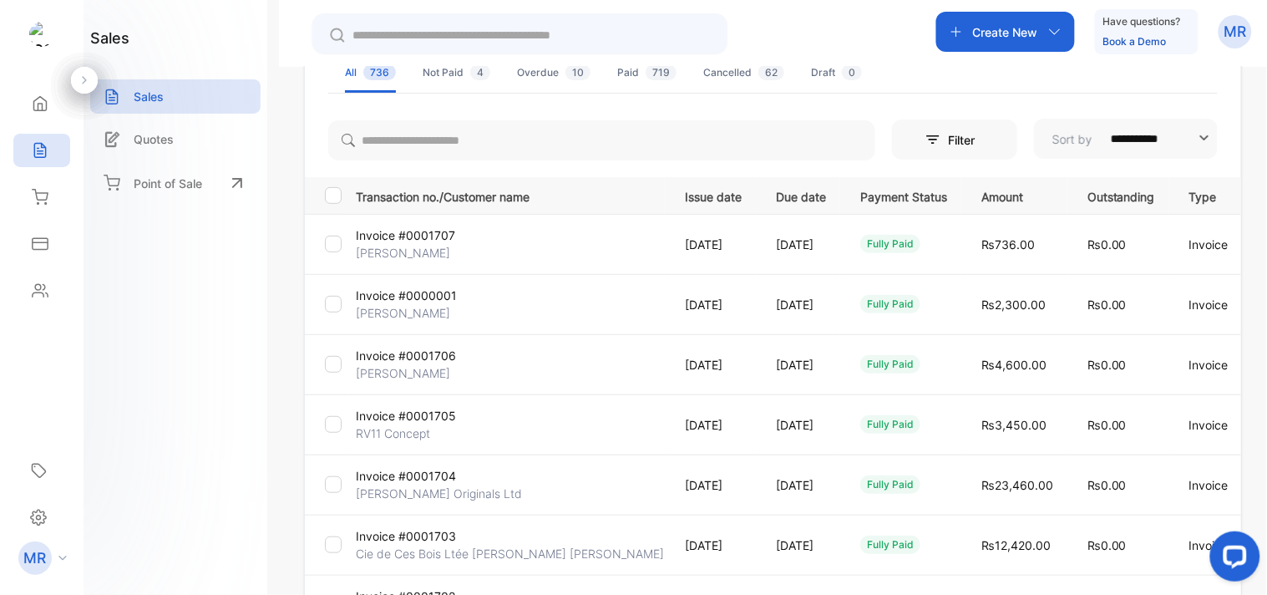
scroll to position [500, 0]
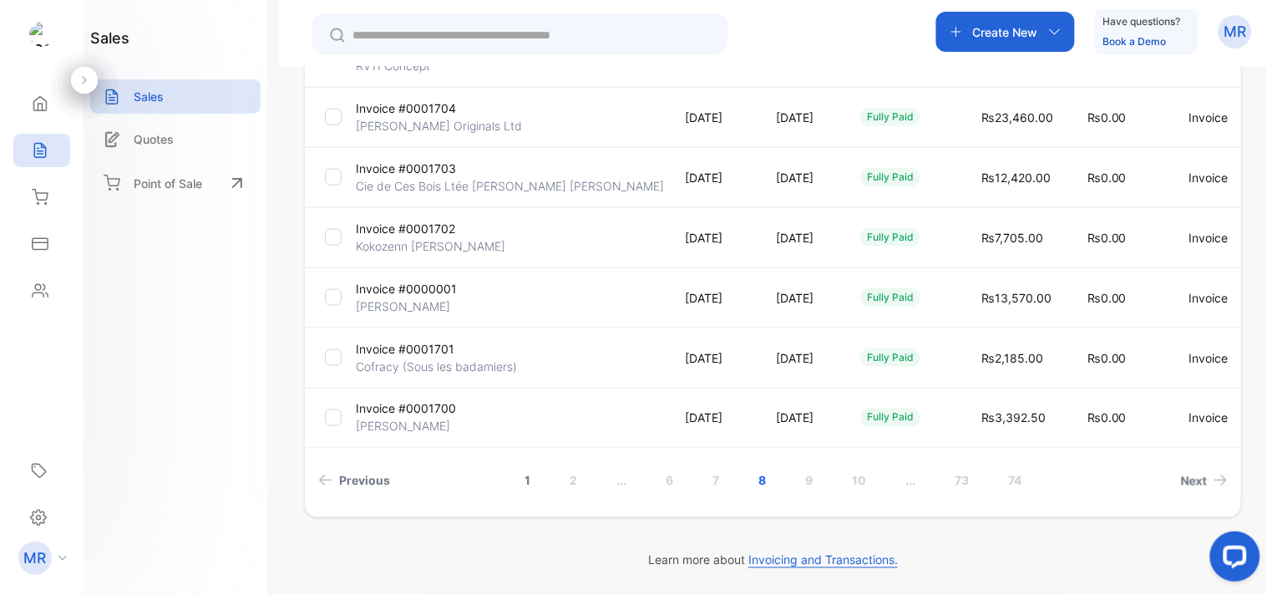
click at [518, 479] on link "1" at bounding box center [528, 480] width 46 height 31
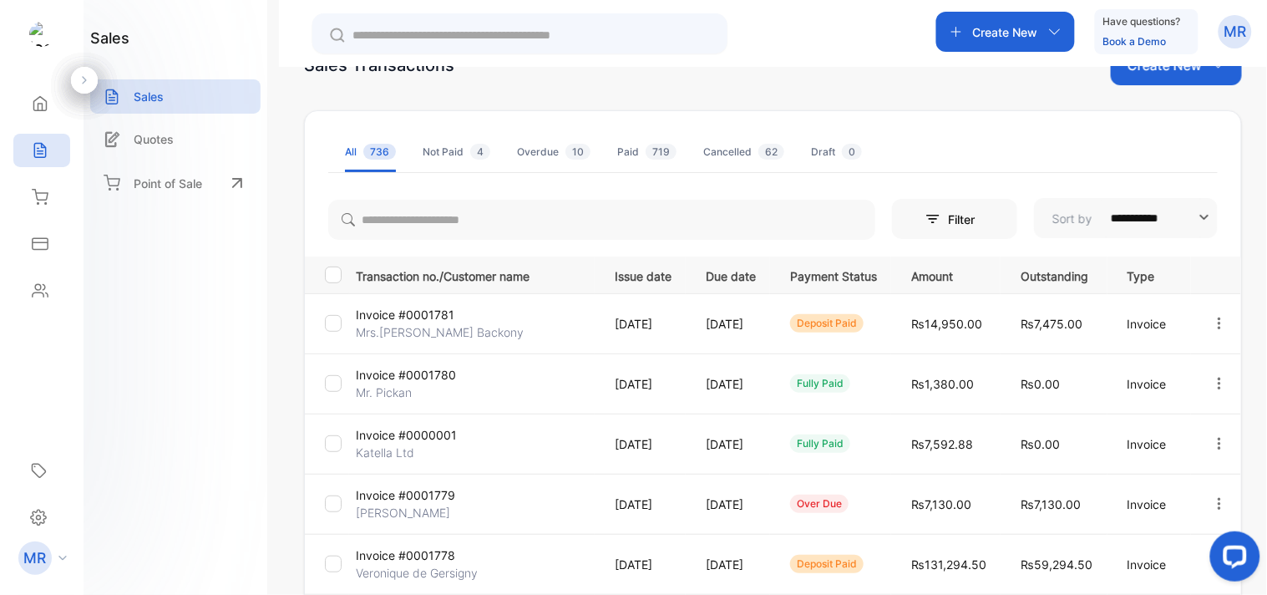
scroll to position [0, 0]
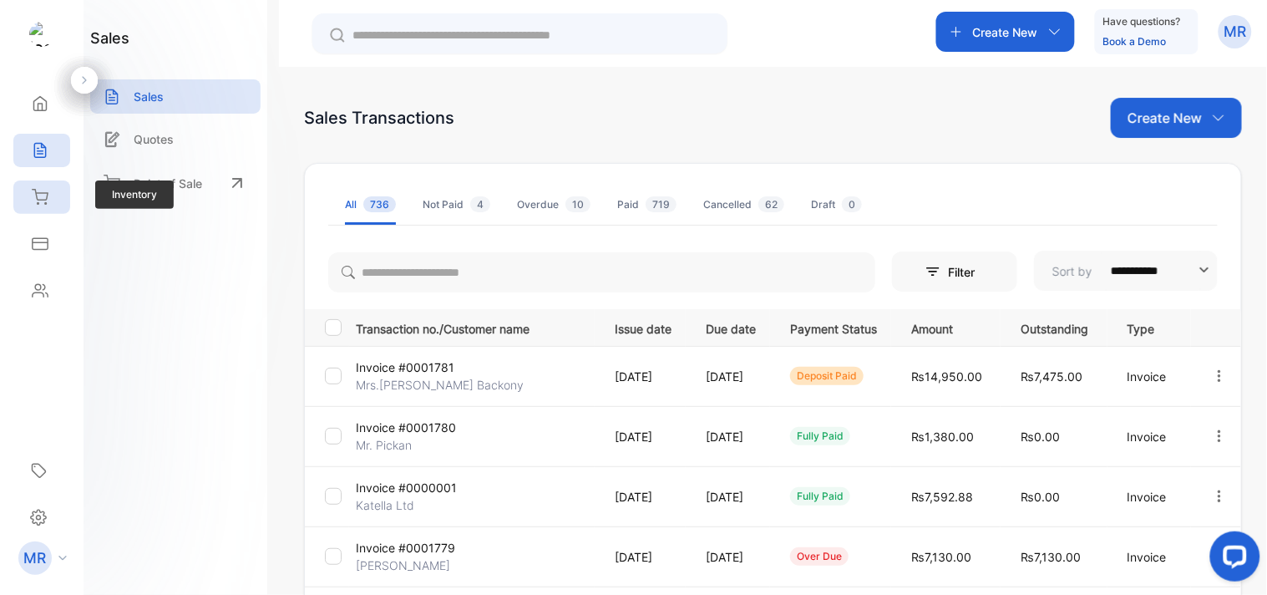
click at [36, 187] on div "Inventory" at bounding box center [41, 196] width 57 height 33
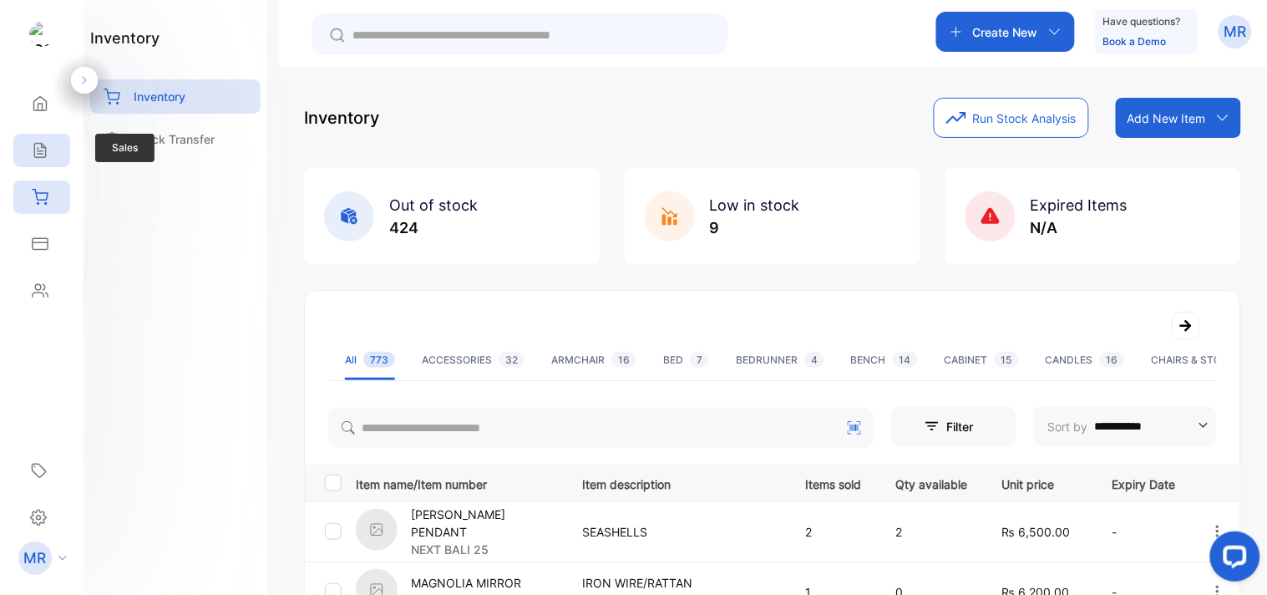
click at [37, 164] on div "Sales" at bounding box center [41, 150] width 57 height 33
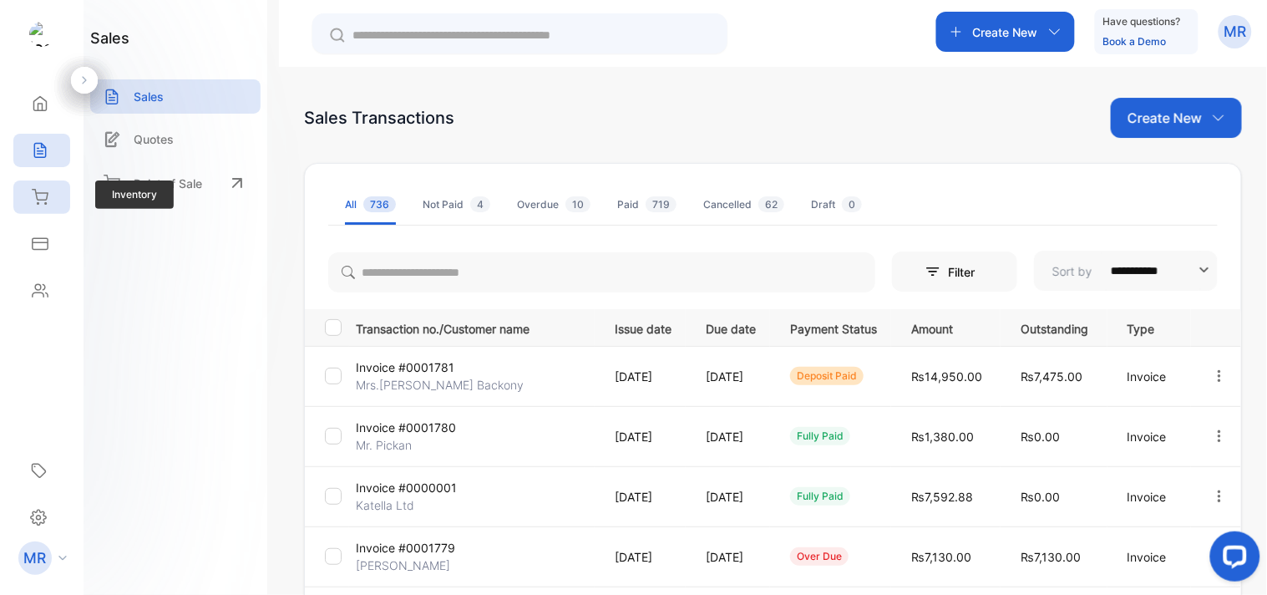
click at [42, 195] on icon at bounding box center [40, 197] width 17 height 17
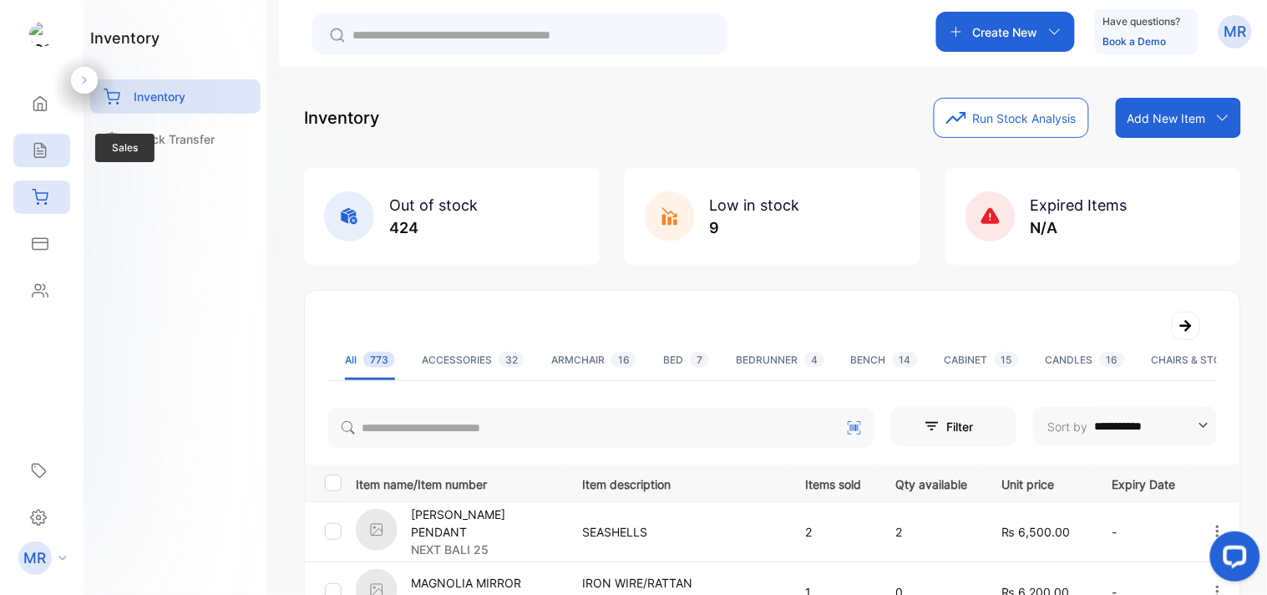
click at [44, 152] on icon at bounding box center [40, 150] width 17 height 17
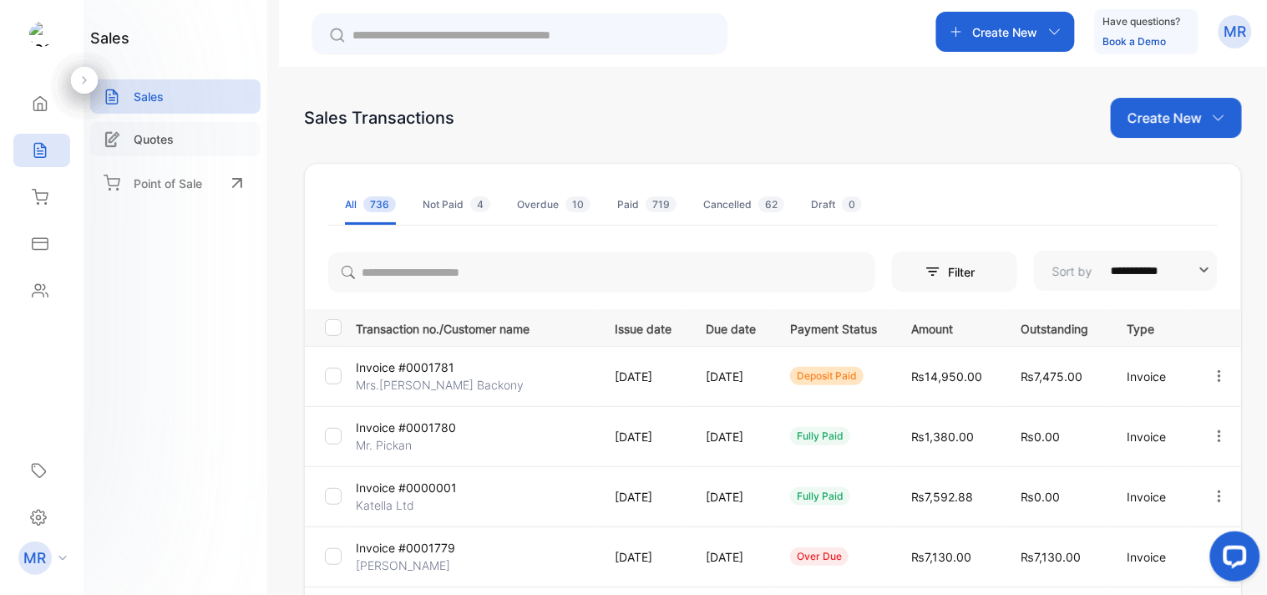
click at [170, 131] on p "Quotes" at bounding box center [154, 139] width 40 height 18
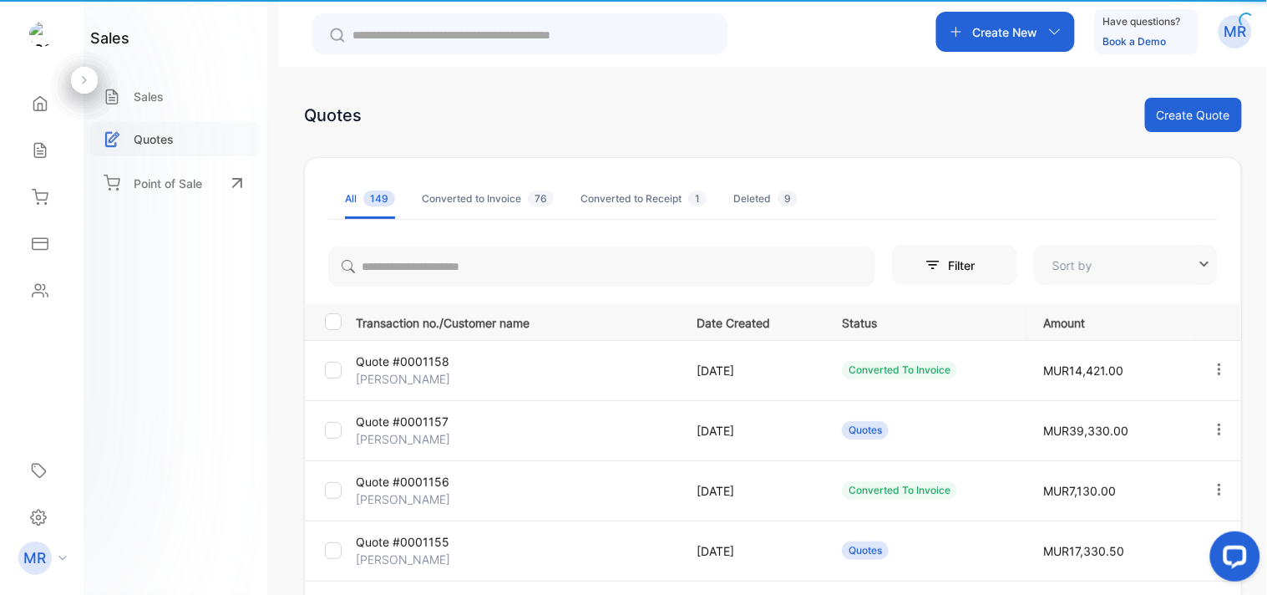
type input "**********"
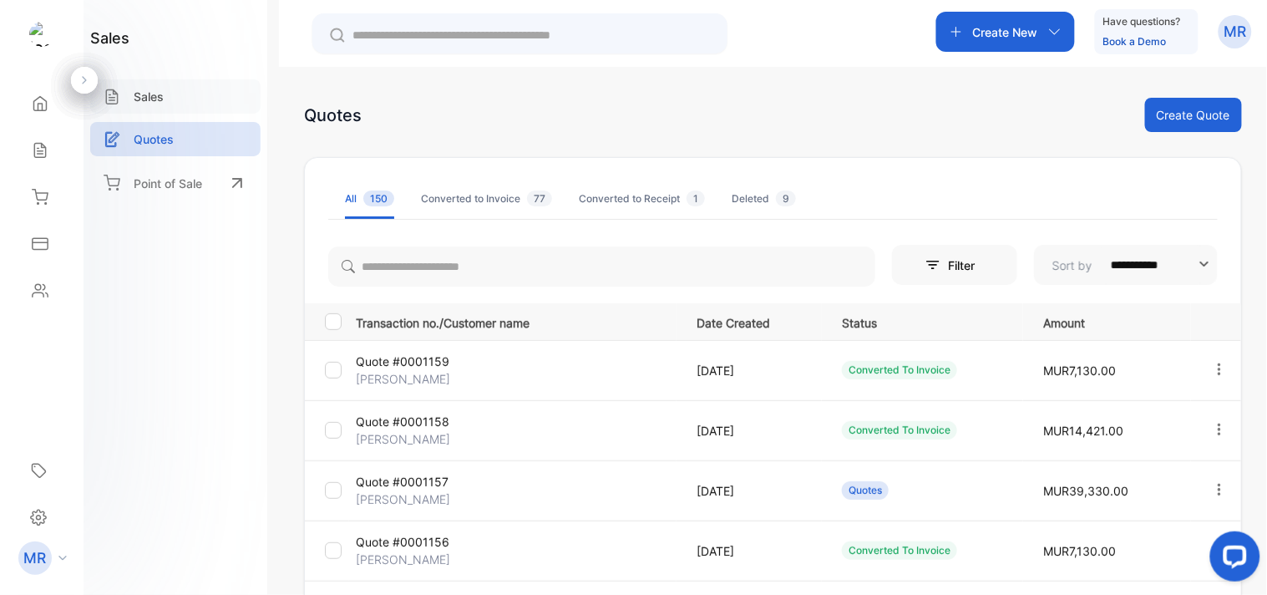
click at [164, 86] on div "Sales" at bounding box center [175, 96] width 170 height 34
